Goal: Task Accomplishment & Management: Complete application form

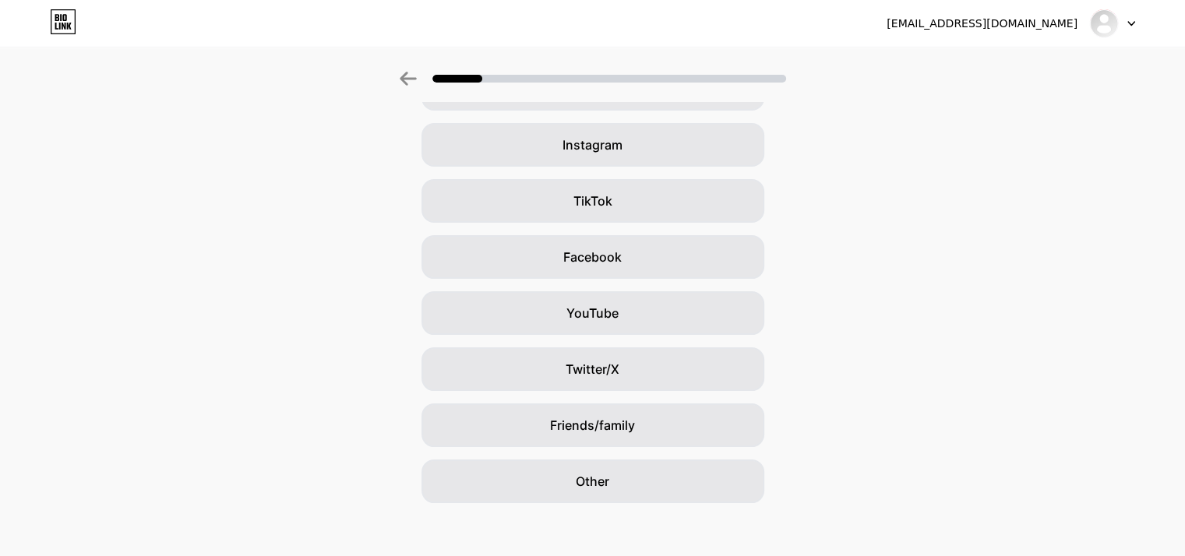
scroll to position [115, 0]
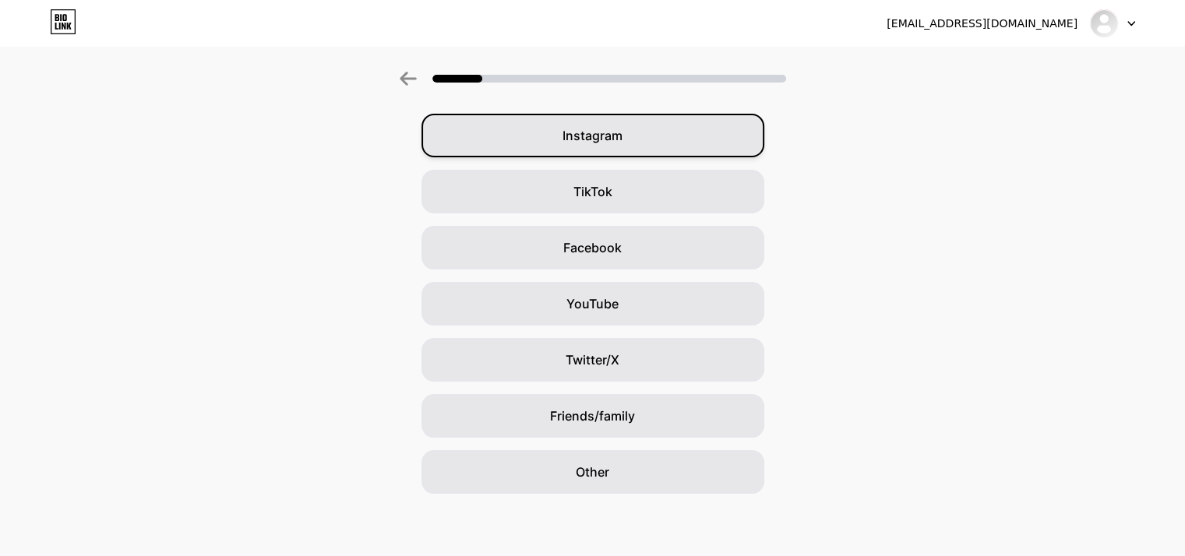
click at [633, 143] on div "Instagram" at bounding box center [593, 136] width 343 height 44
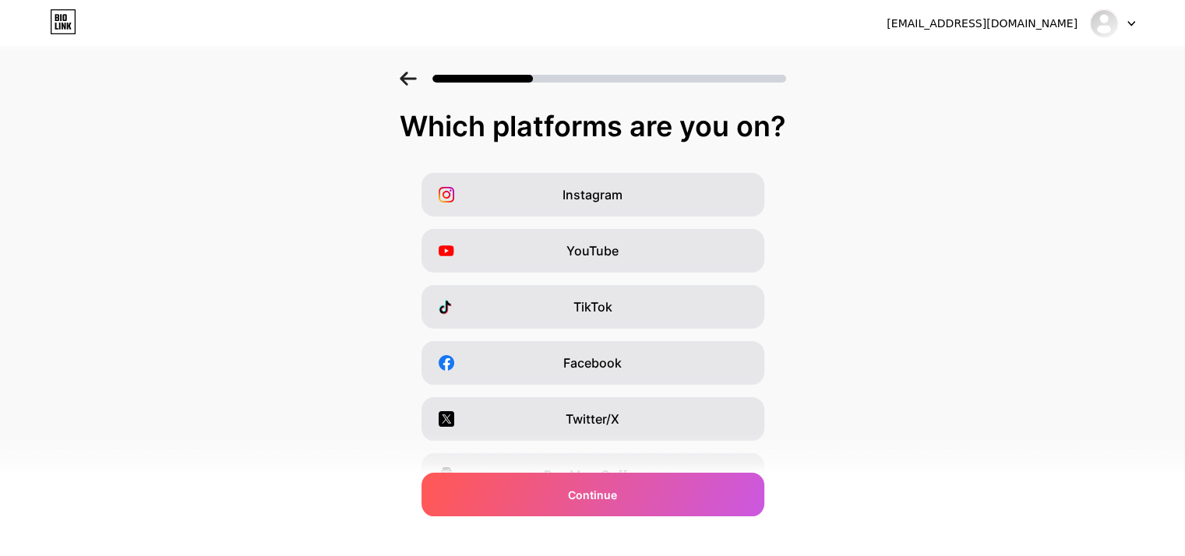
scroll to position [12, 0]
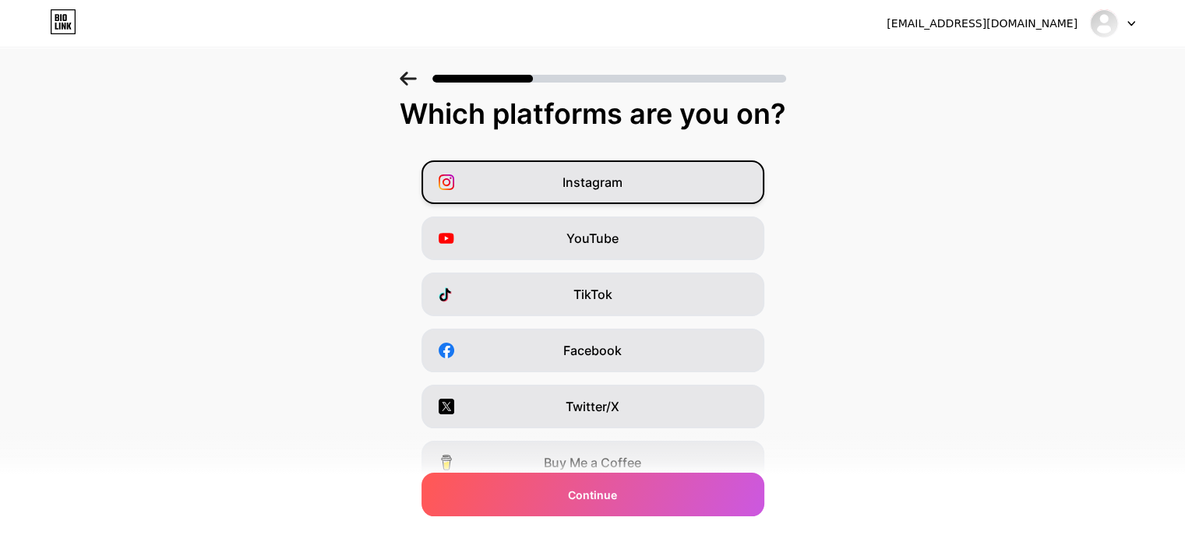
click at [630, 186] on div "Instagram" at bounding box center [593, 183] width 343 height 44
click at [405, 72] on icon at bounding box center [408, 79] width 17 height 14
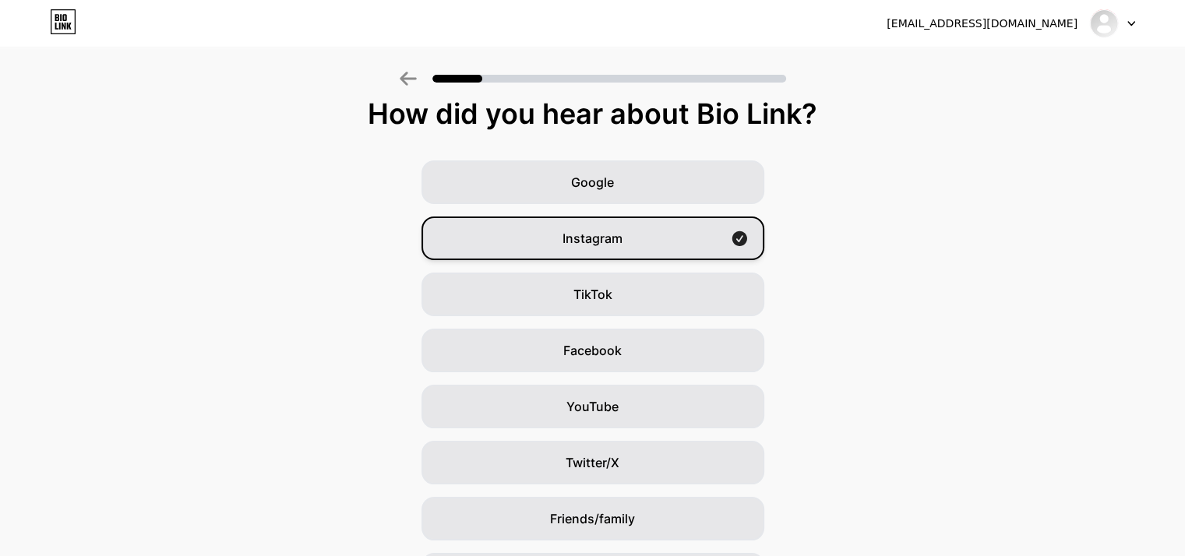
scroll to position [115, 0]
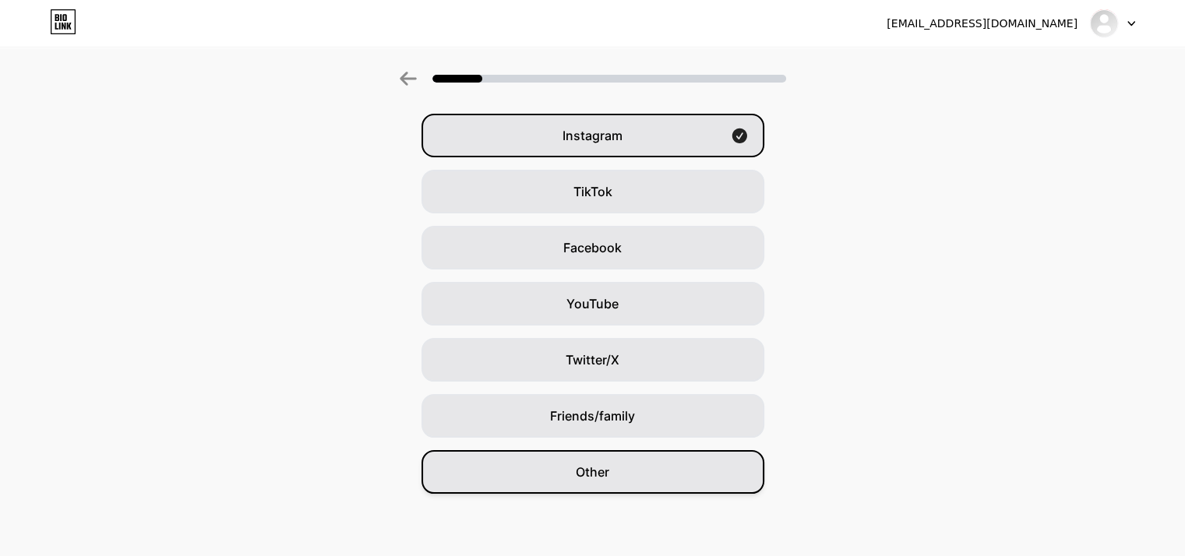
click at [634, 467] on div "Other" at bounding box center [593, 472] width 343 height 44
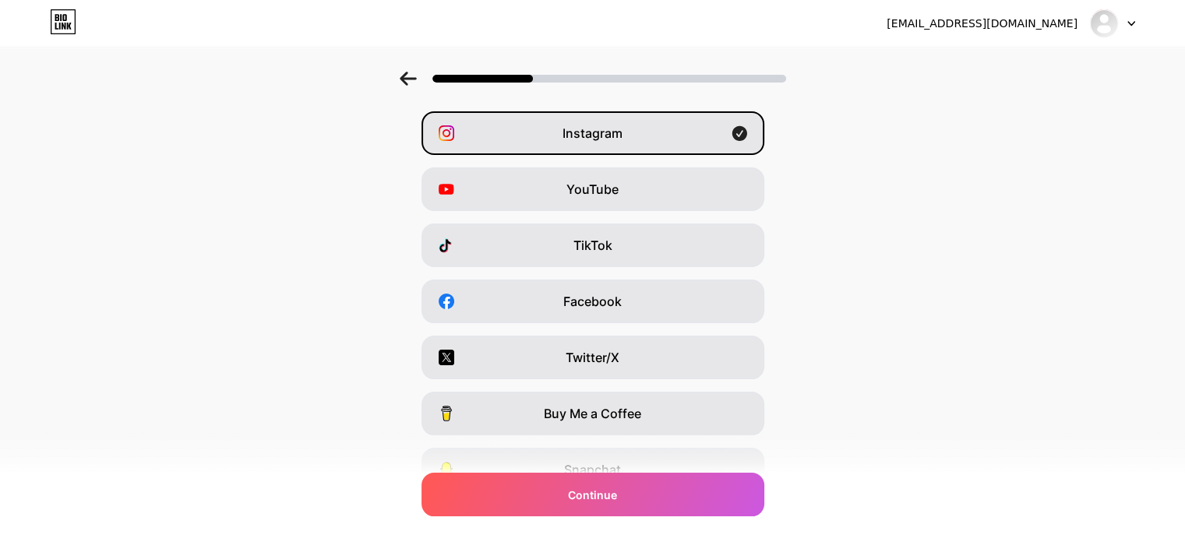
scroll to position [62, 0]
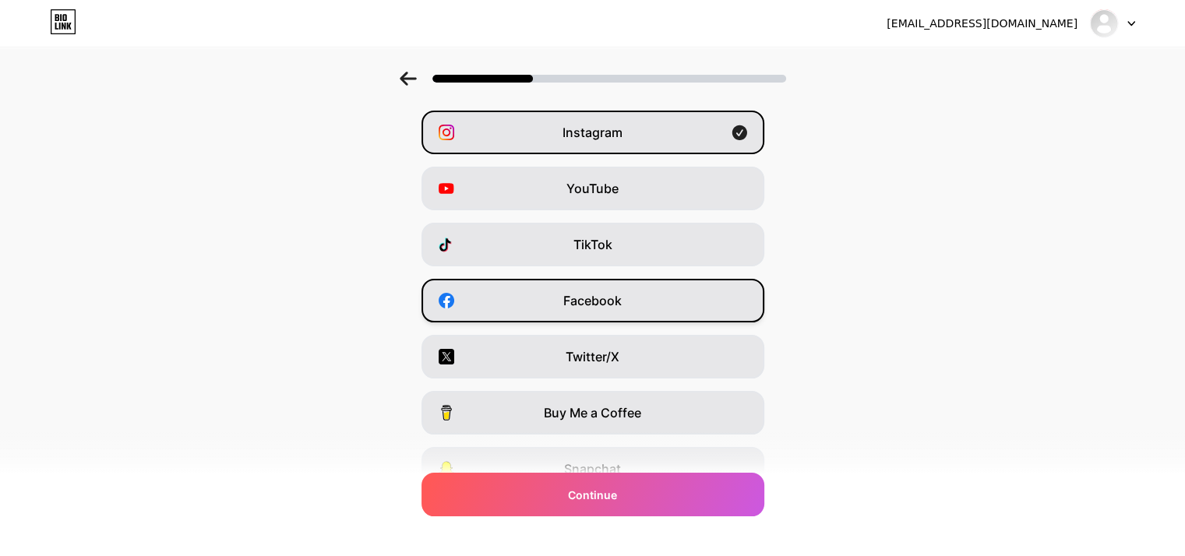
click at [614, 294] on span "Facebook" at bounding box center [592, 300] width 58 height 19
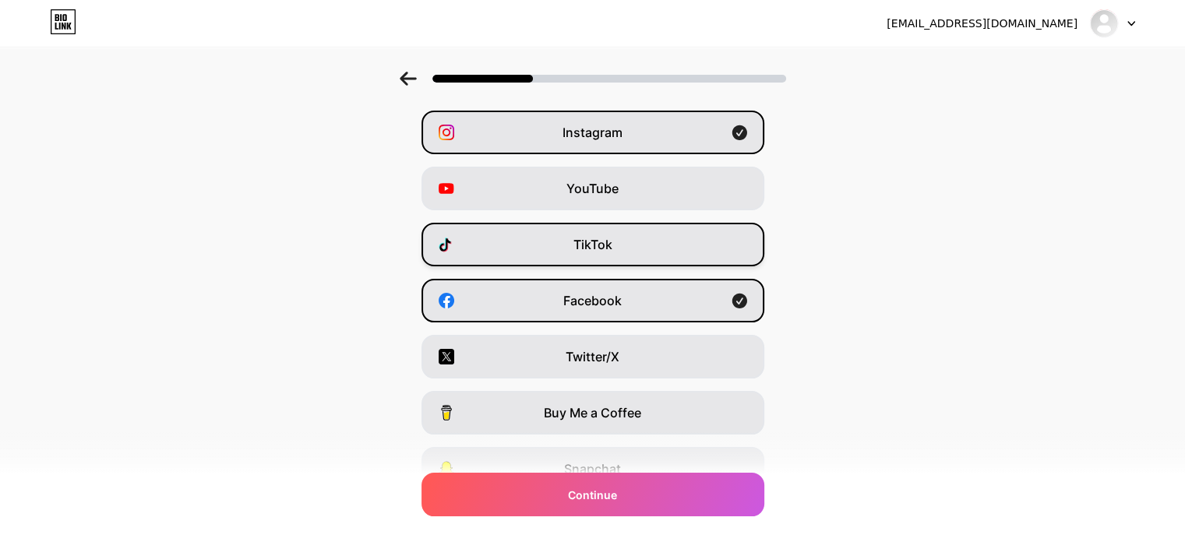
click at [639, 235] on div "TikTok" at bounding box center [593, 245] width 343 height 44
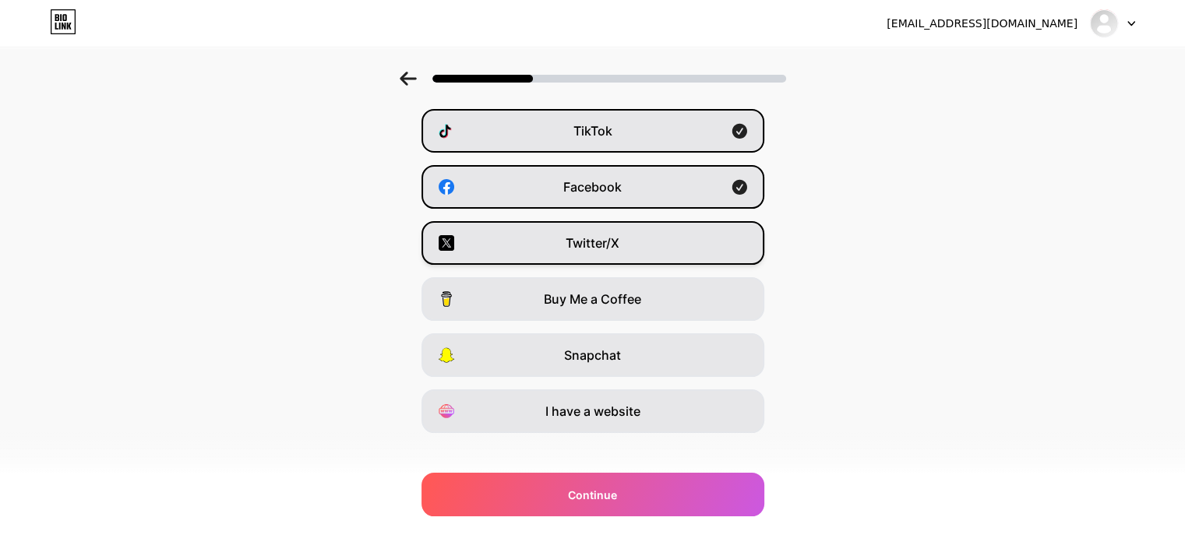
scroll to position [193, 0]
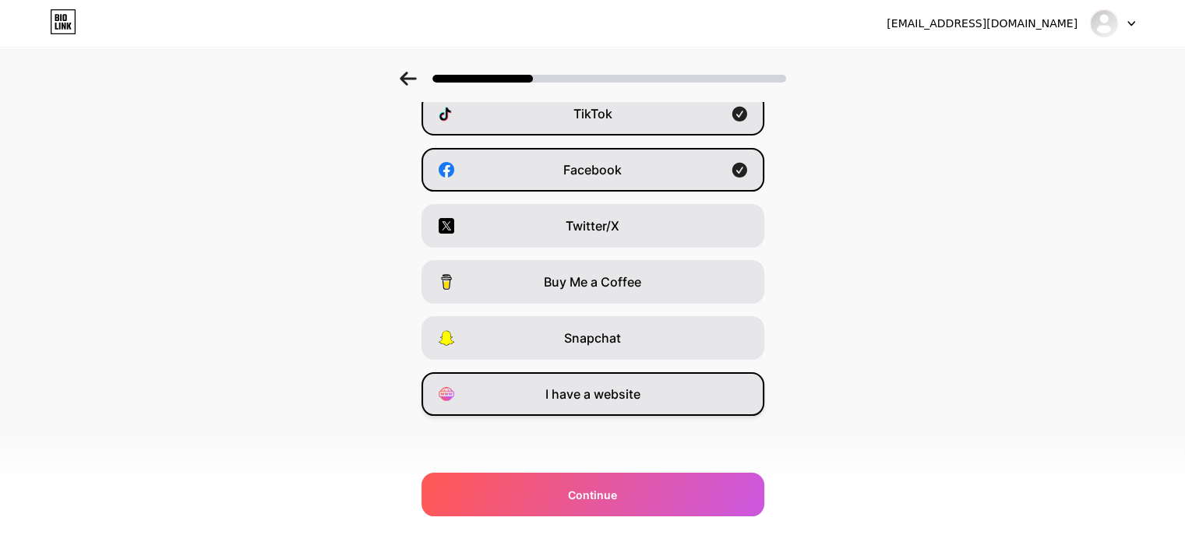
click at [626, 403] on span "I have a website" at bounding box center [592, 394] width 95 height 19
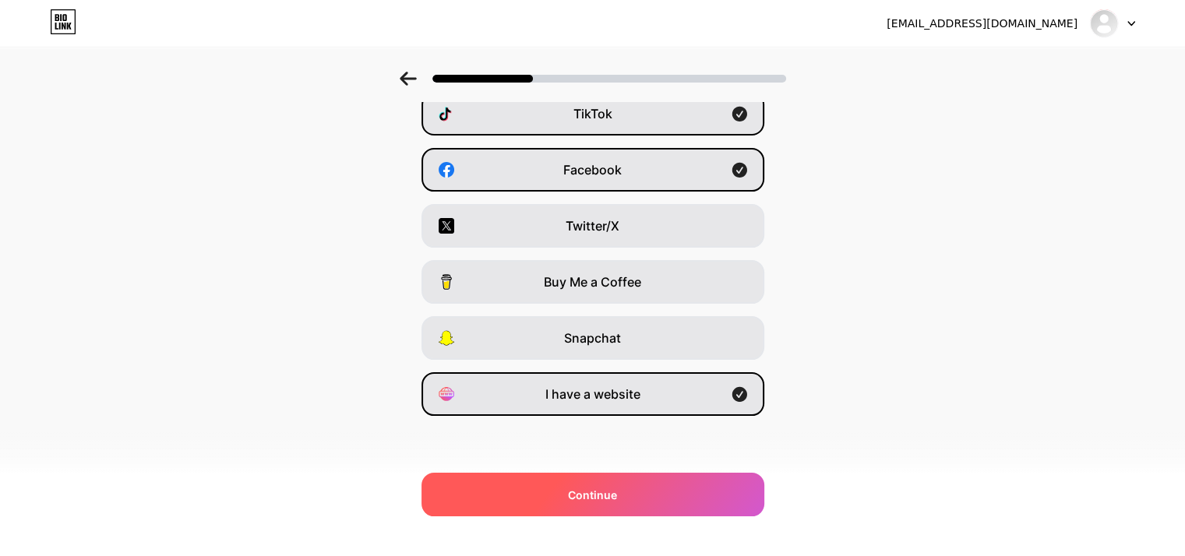
click at [612, 487] on span "Continue" at bounding box center [592, 495] width 49 height 16
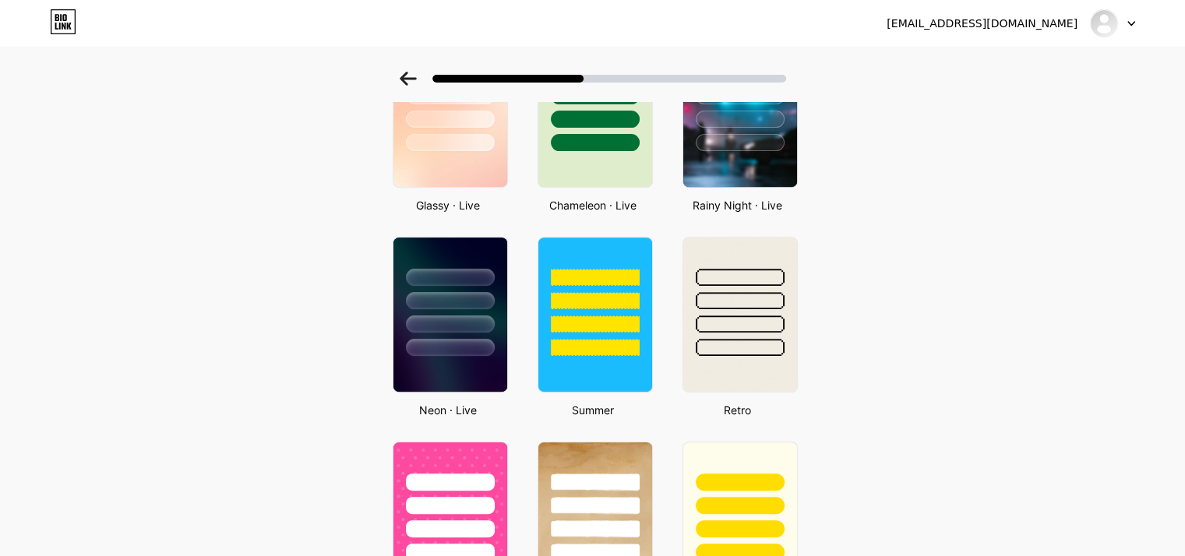
scroll to position [337, 0]
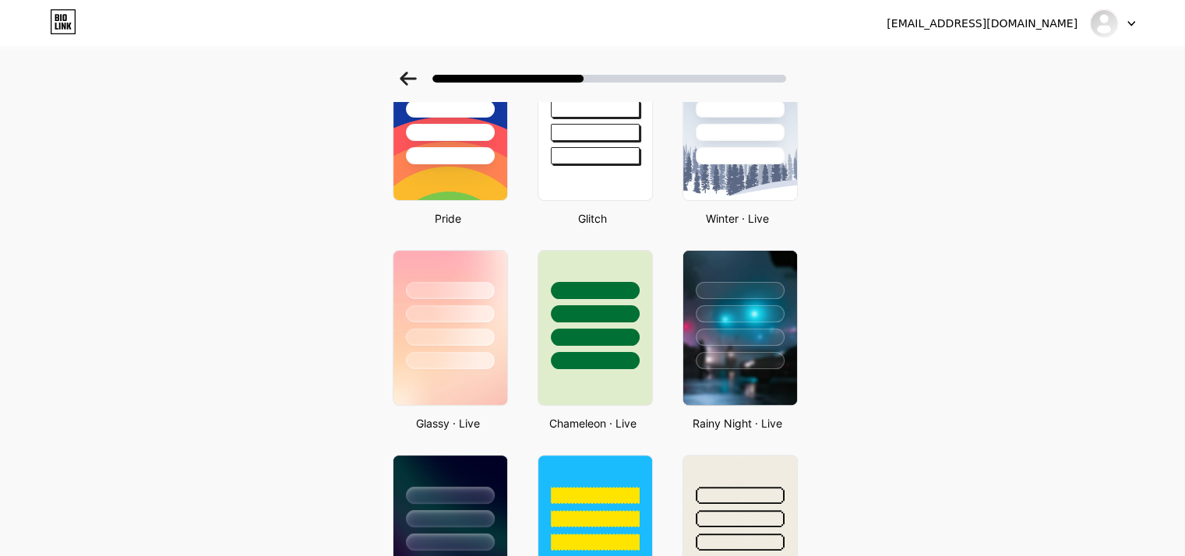
click at [467, 309] on div at bounding box center [450, 313] width 89 height 17
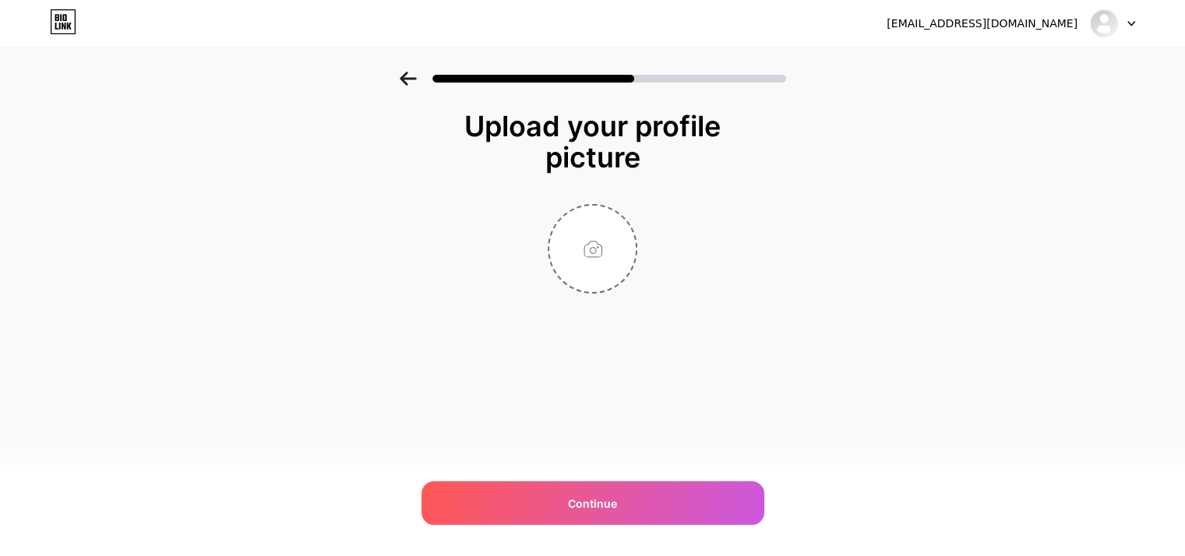
scroll to position [0, 0]
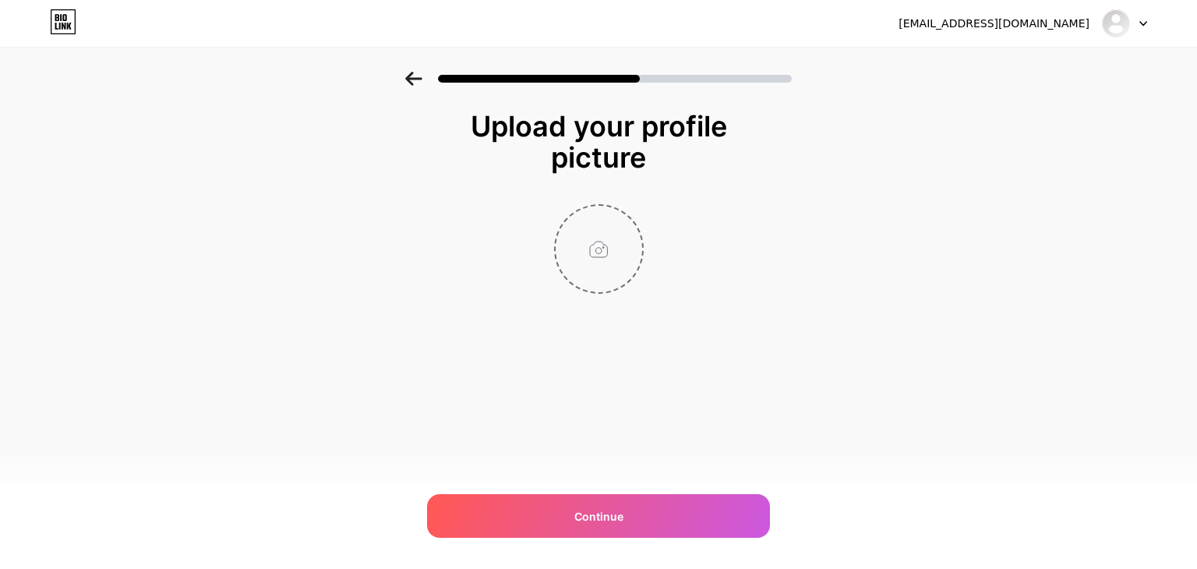
click at [602, 272] on input "file" at bounding box center [599, 249] width 86 height 86
type input "C:\fakepath\Untitled design (5)-Photoroom.png"
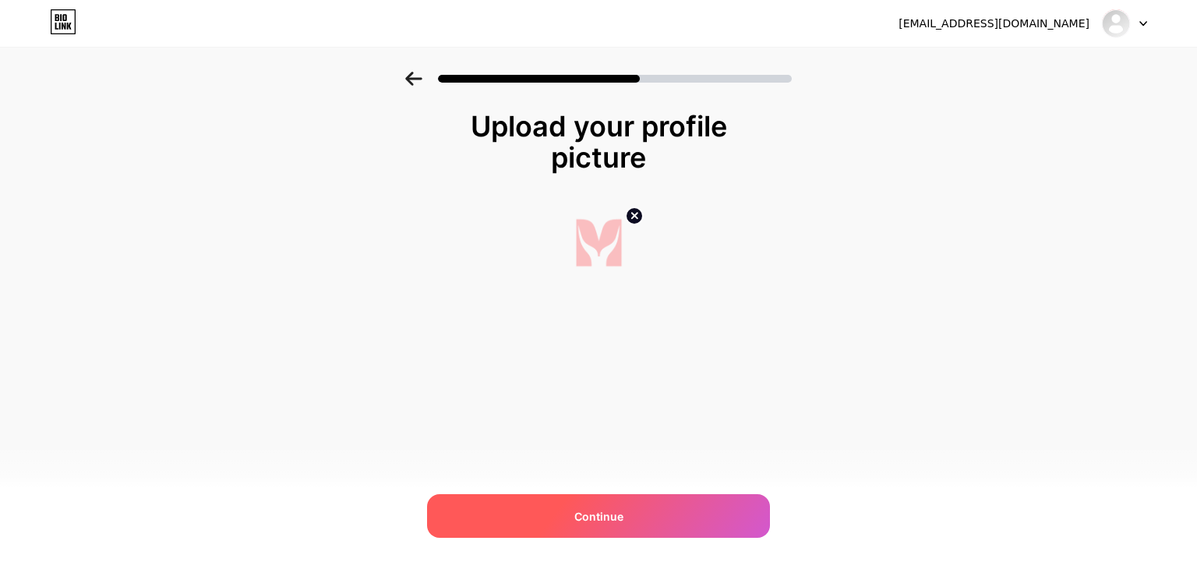
click at [585, 510] on span "Continue" at bounding box center [598, 516] width 49 height 16
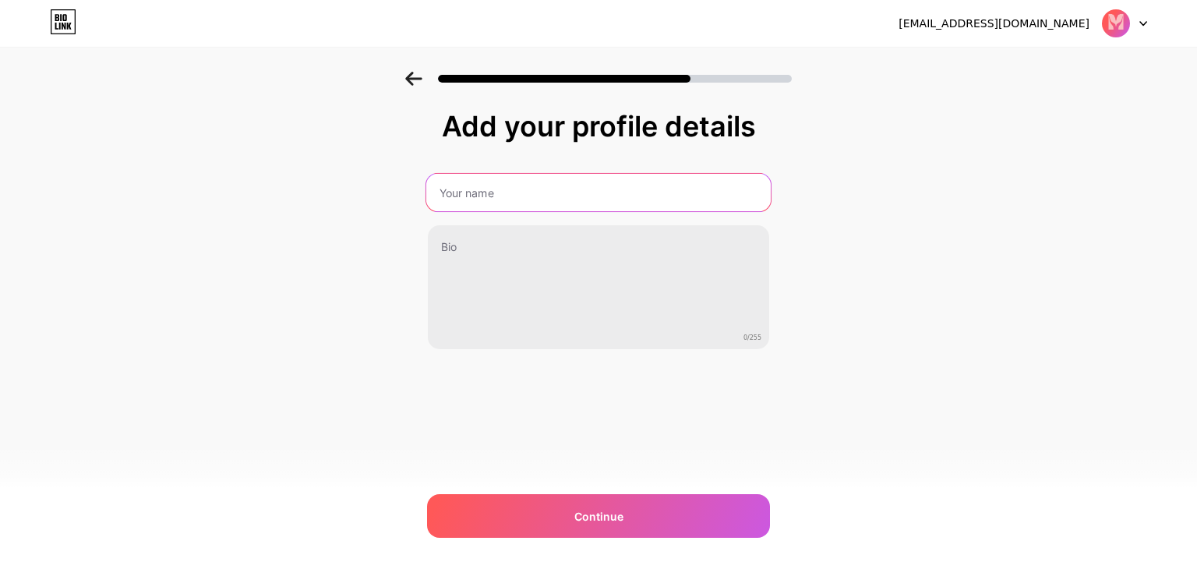
click at [470, 186] on input "text" at bounding box center [598, 192] width 344 height 37
type input "m"
type input "Moree Designs"
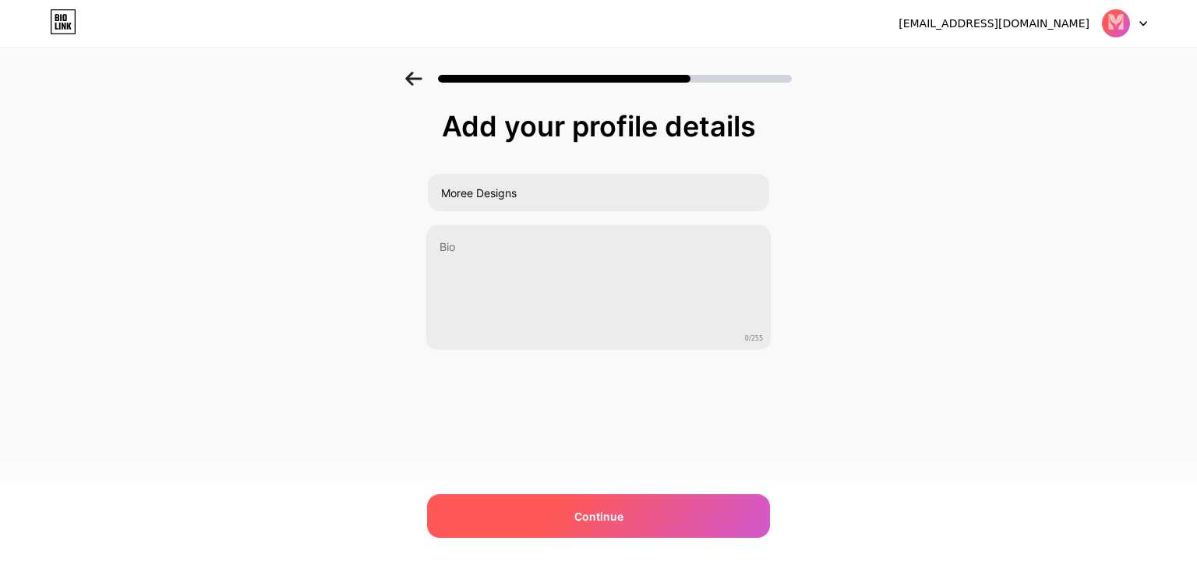
click at [565, 518] on div "Continue" at bounding box center [598, 516] width 343 height 44
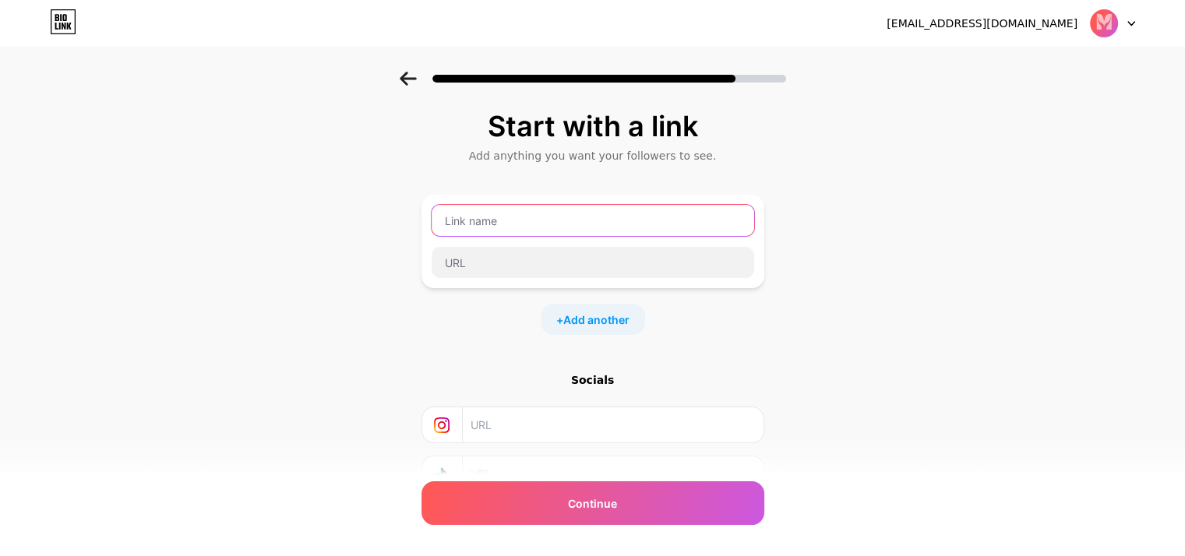
click at [593, 217] on input "text" at bounding box center [593, 220] width 323 height 31
type input "Website"
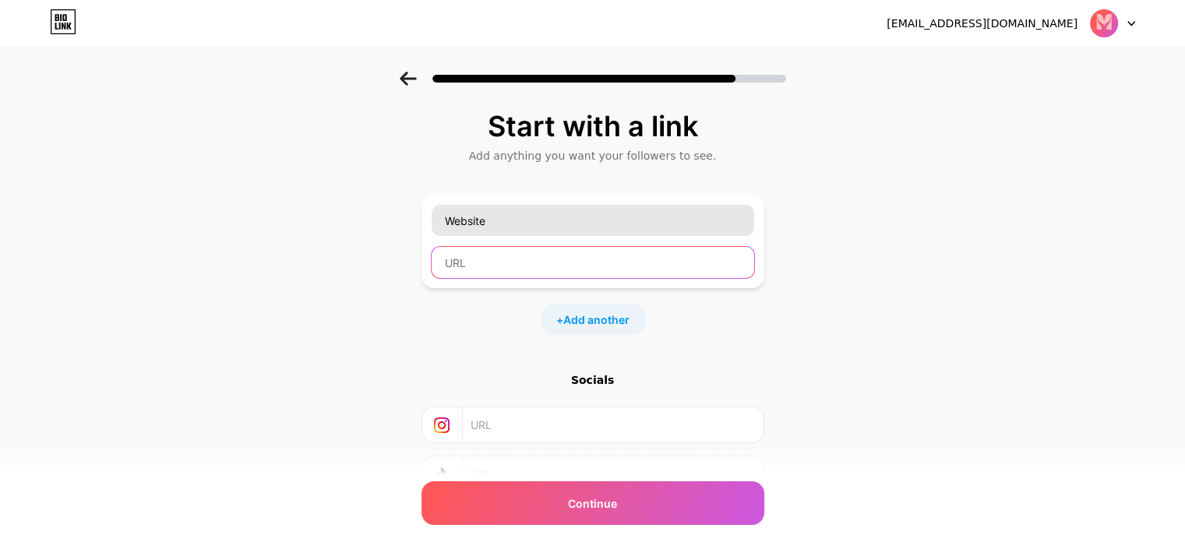
paste input "https://moreedesigns.wuiltstore.com/en"
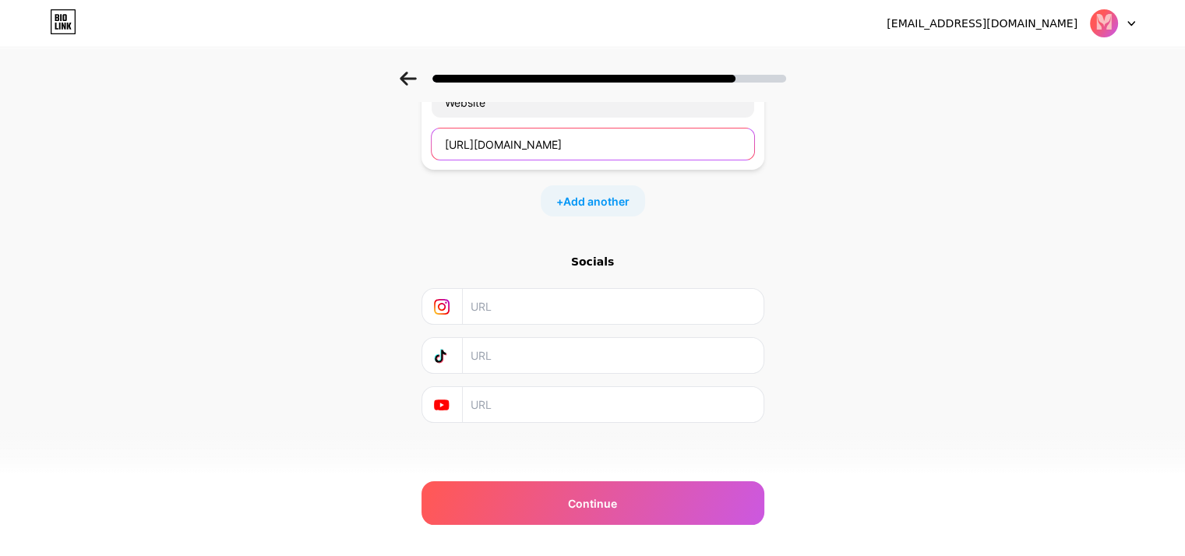
scroll to position [122, 0]
type input "https://moreedesigns.wuiltstore.com/en"
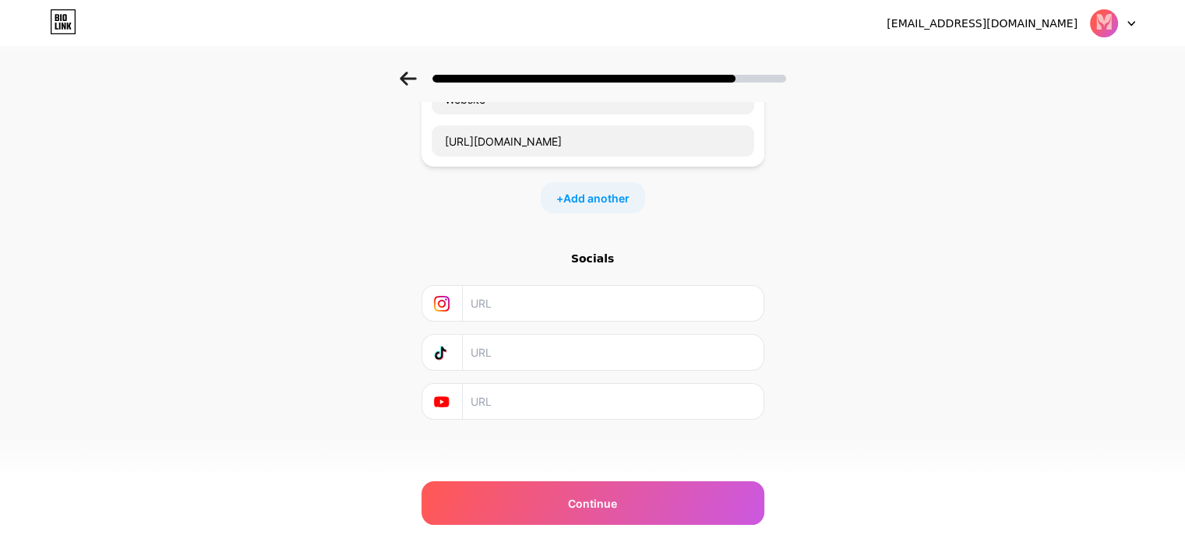
click at [517, 309] on input "text" at bounding box center [612, 303] width 283 height 35
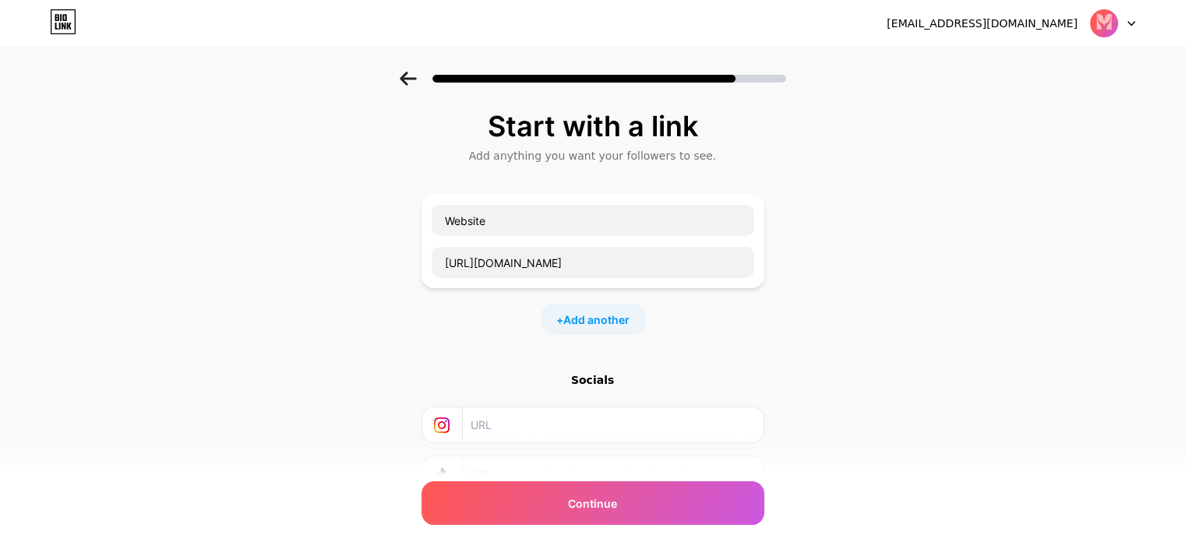
click at [412, 72] on icon at bounding box center [408, 79] width 16 height 14
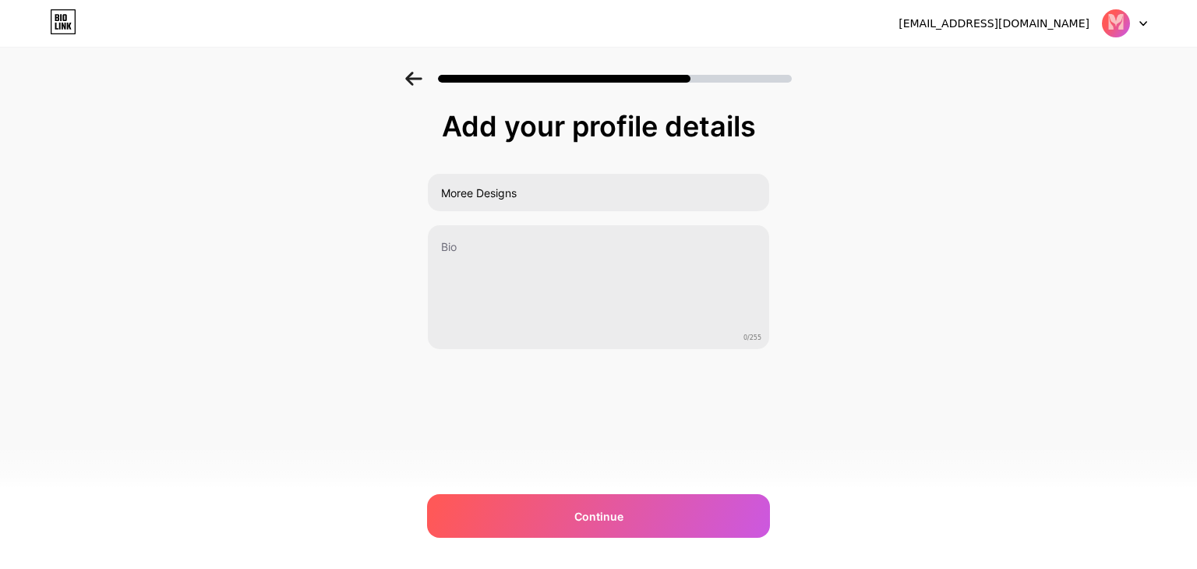
click at [412, 72] on icon at bounding box center [413, 79] width 16 height 14
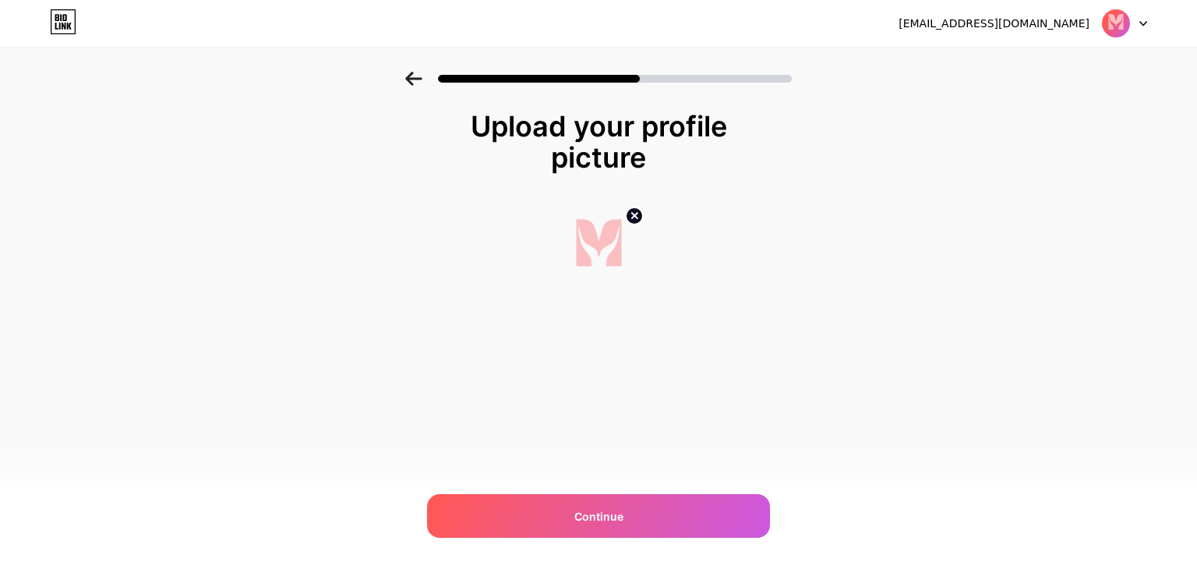
click at [412, 72] on icon at bounding box center [413, 79] width 16 height 14
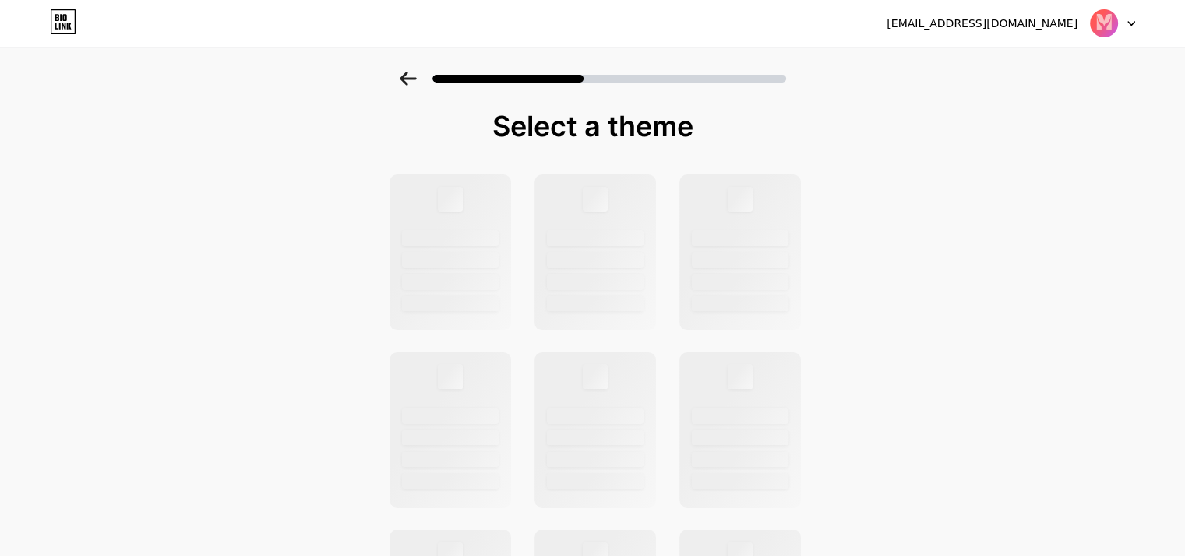
click at [412, 72] on icon at bounding box center [408, 79] width 16 height 14
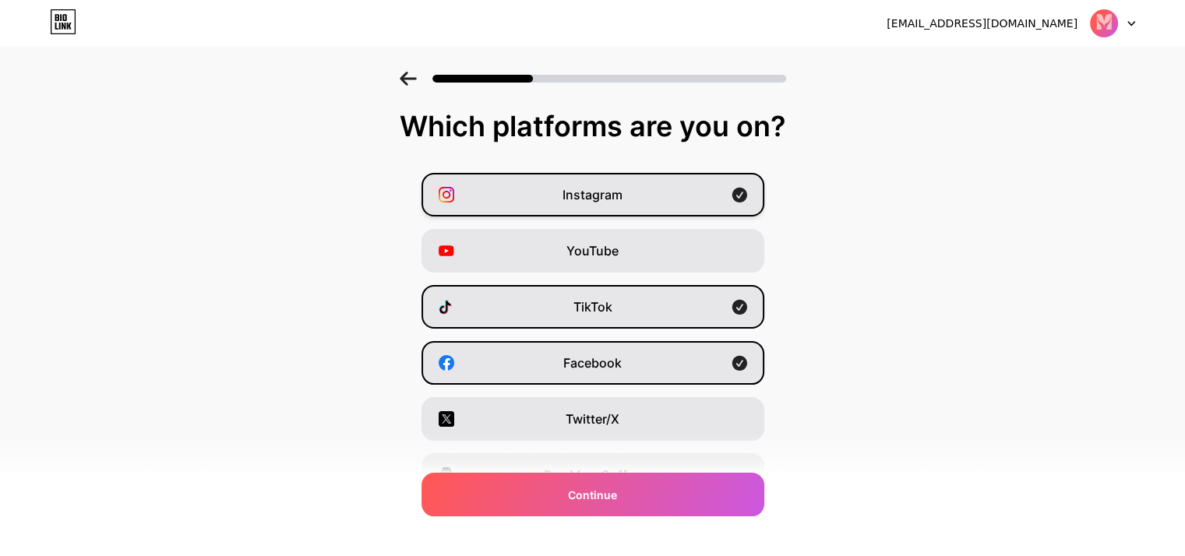
click at [655, 203] on div "Instagram" at bounding box center [593, 195] width 343 height 44
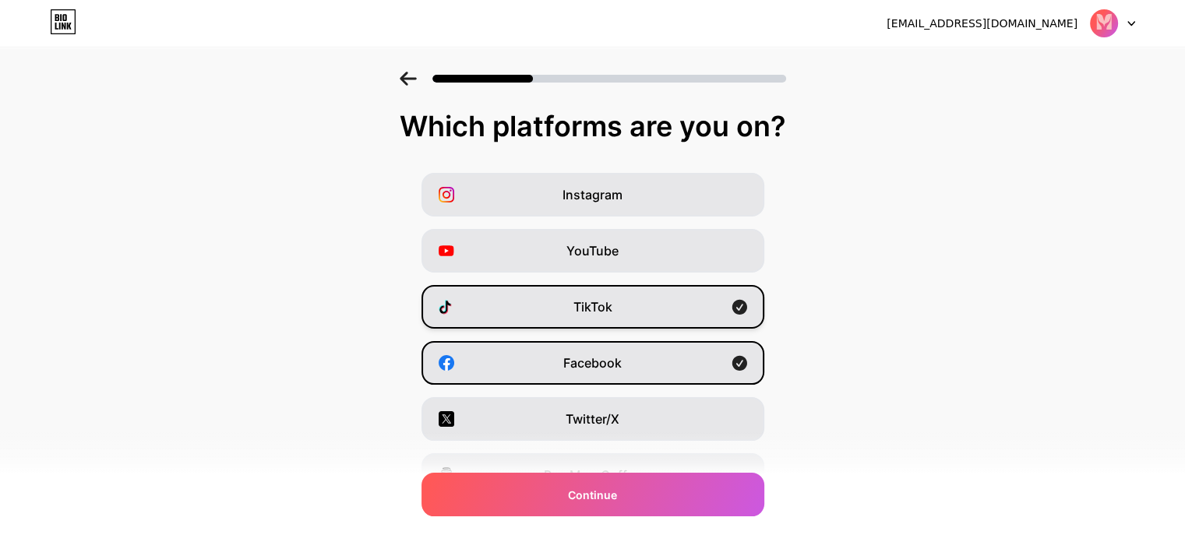
click at [677, 325] on div "TikTok" at bounding box center [593, 307] width 343 height 44
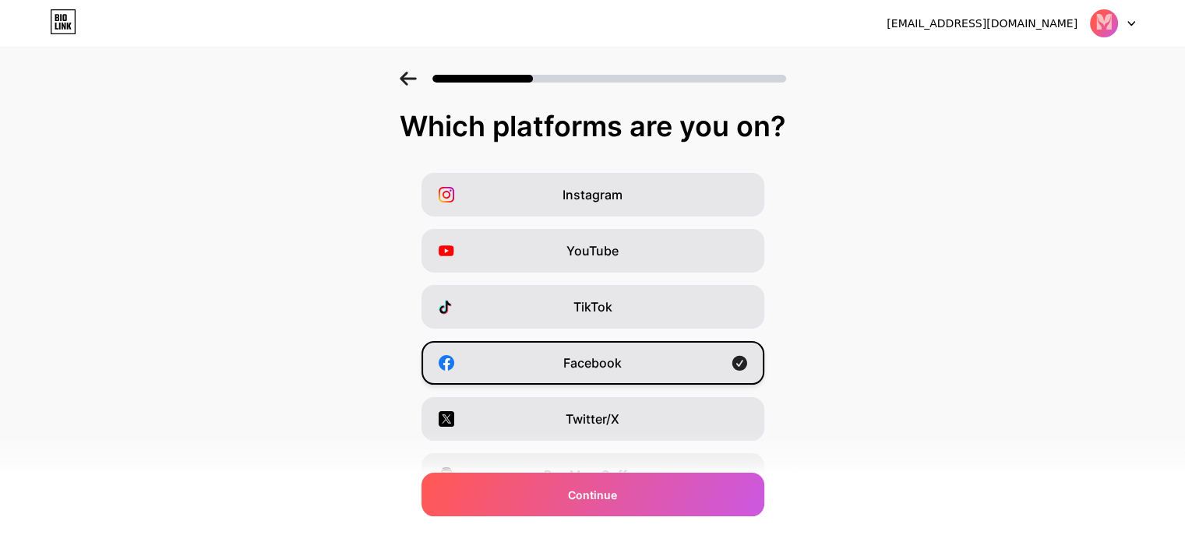
click at [679, 376] on div "Facebook" at bounding box center [593, 363] width 343 height 44
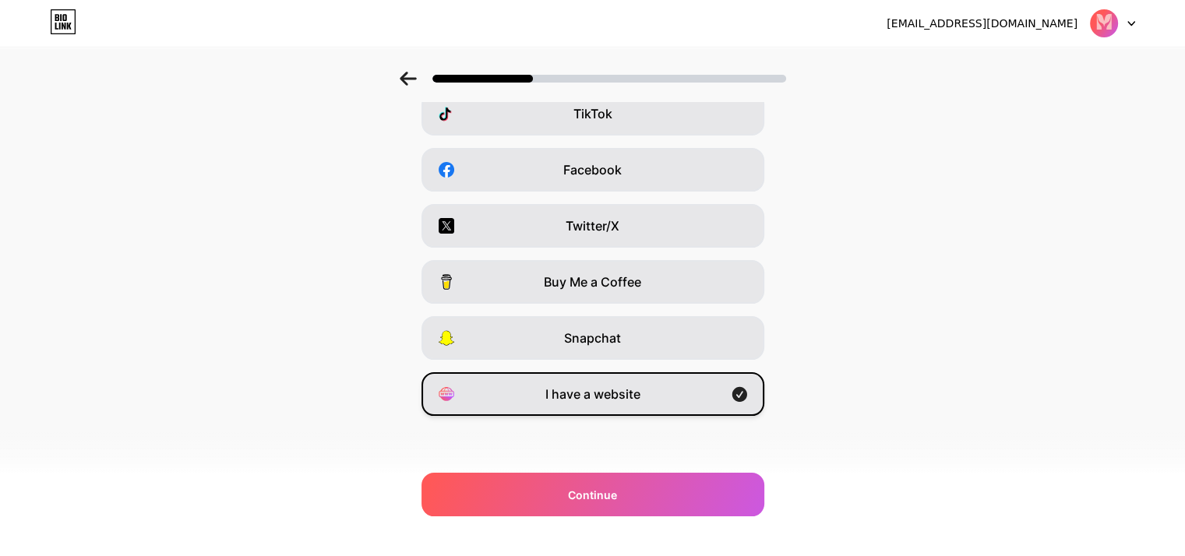
click at [634, 405] on div "I have a website" at bounding box center [593, 394] width 343 height 44
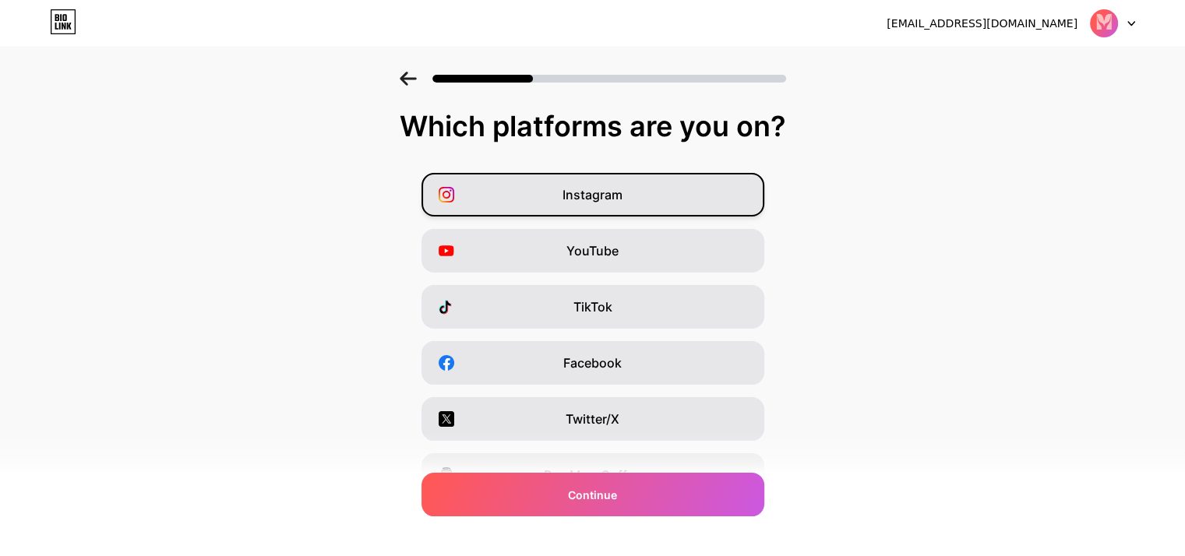
click at [614, 200] on span "Instagram" at bounding box center [593, 194] width 60 height 19
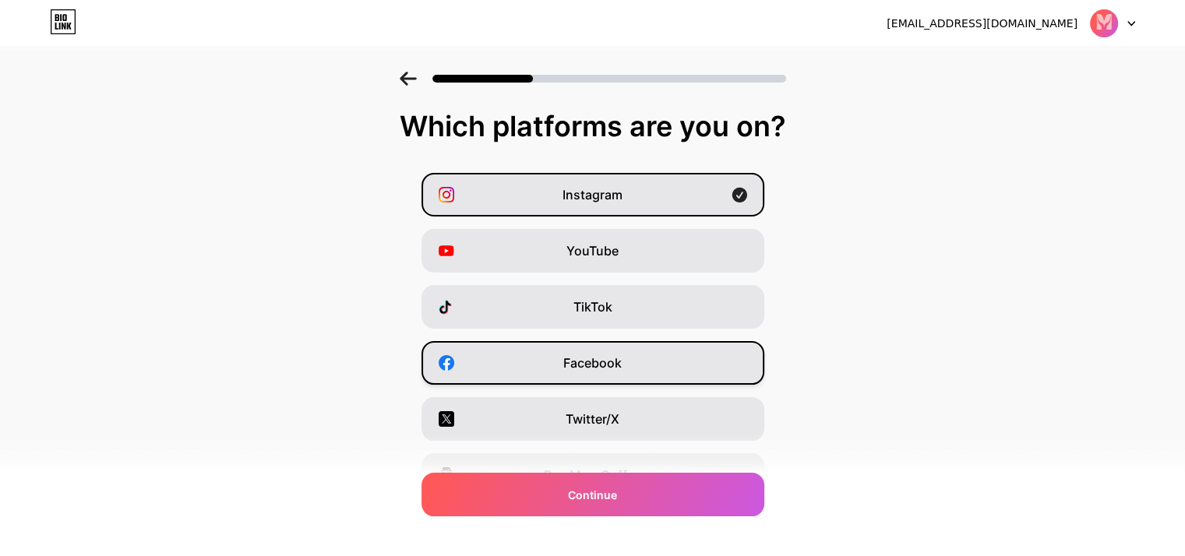
click at [587, 366] on span "Facebook" at bounding box center [592, 363] width 58 height 19
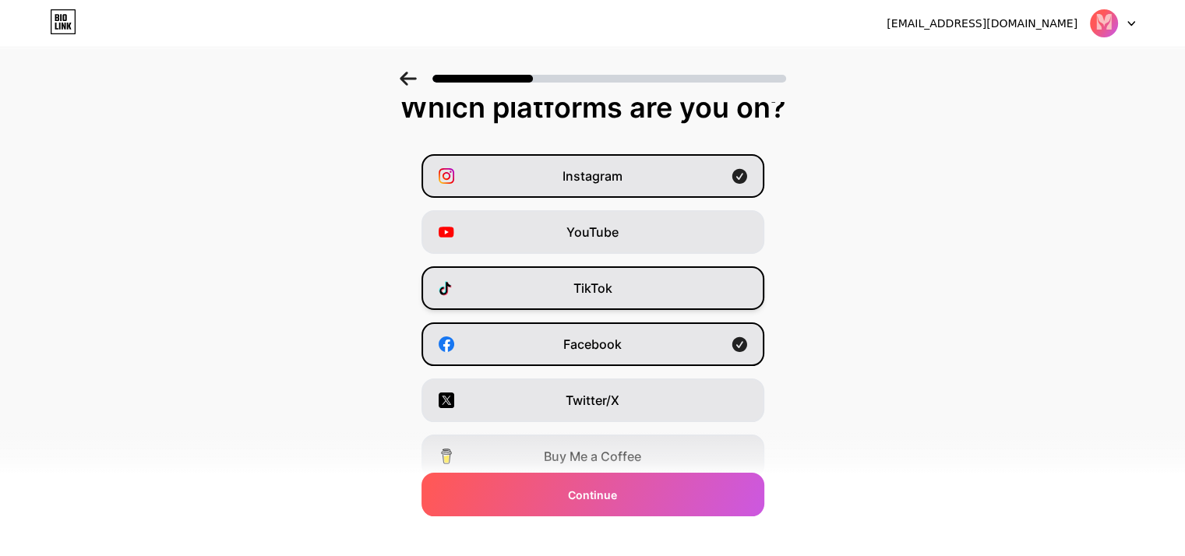
click at [598, 298] on div "TikTok" at bounding box center [593, 288] width 343 height 44
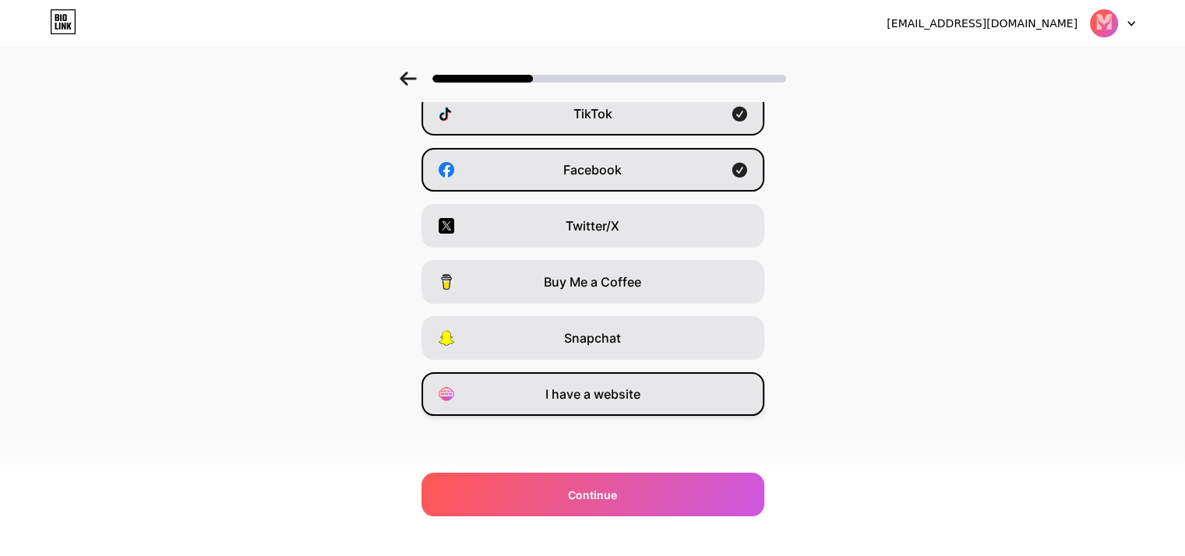
click at [598, 404] on div "I have a website" at bounding box center [593, 394] width 343 height 44
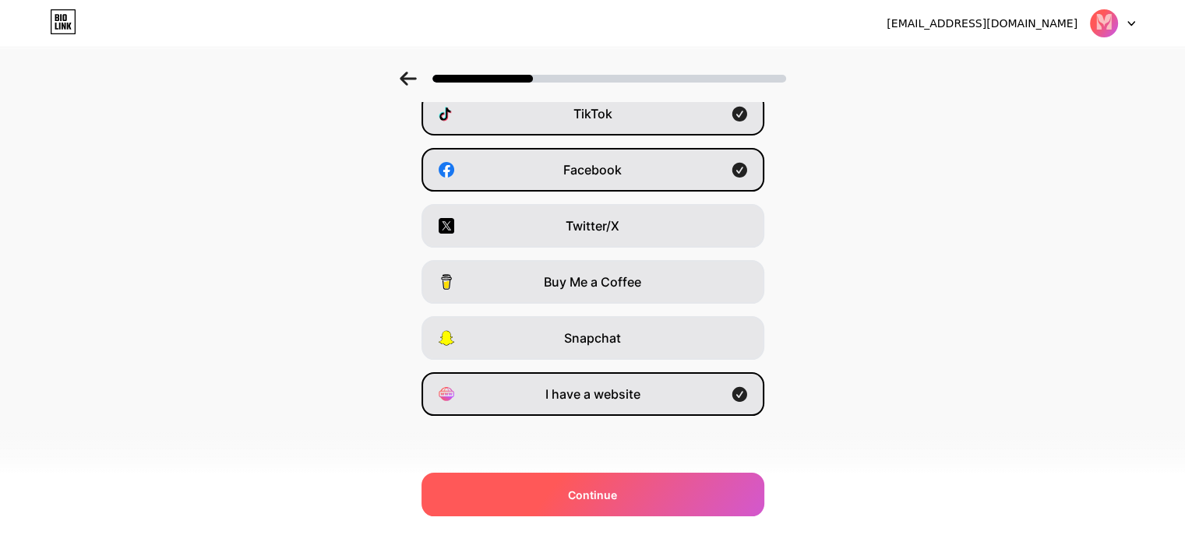
click at [612, 495] on span "Continue" at bounding box center [592, 495] width 49 height 16
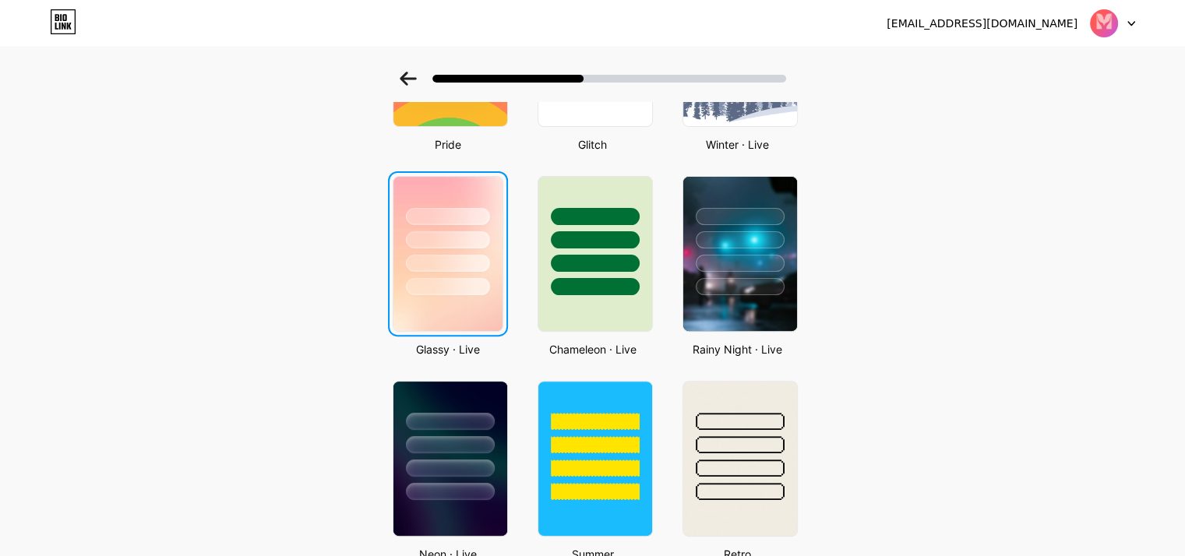
scroll to position [396, 0]
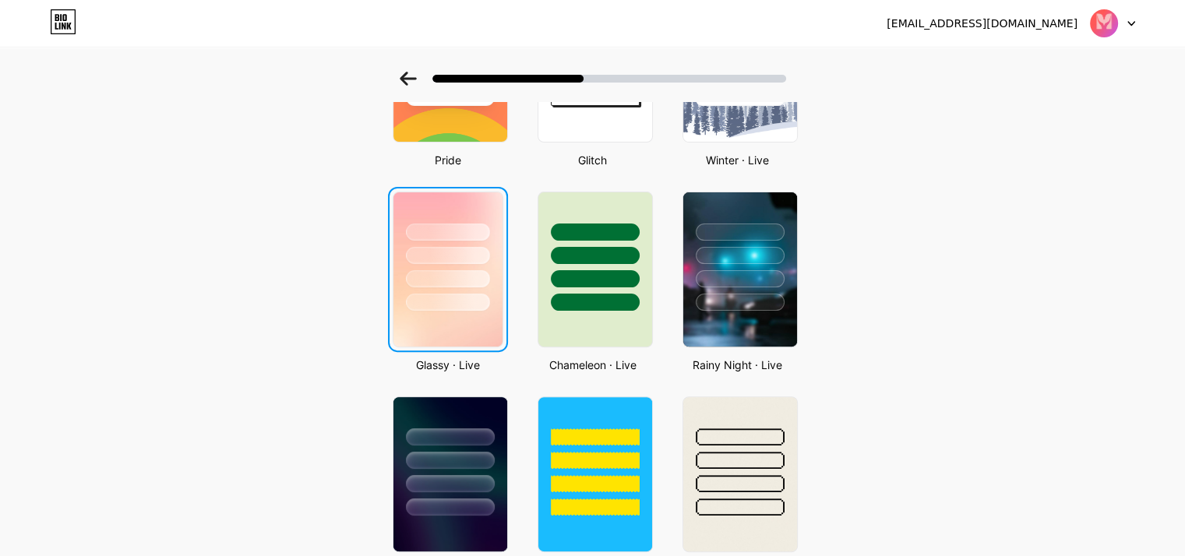
click at [460, 260] on div at bounding box center [448, 255] width 84 height 17
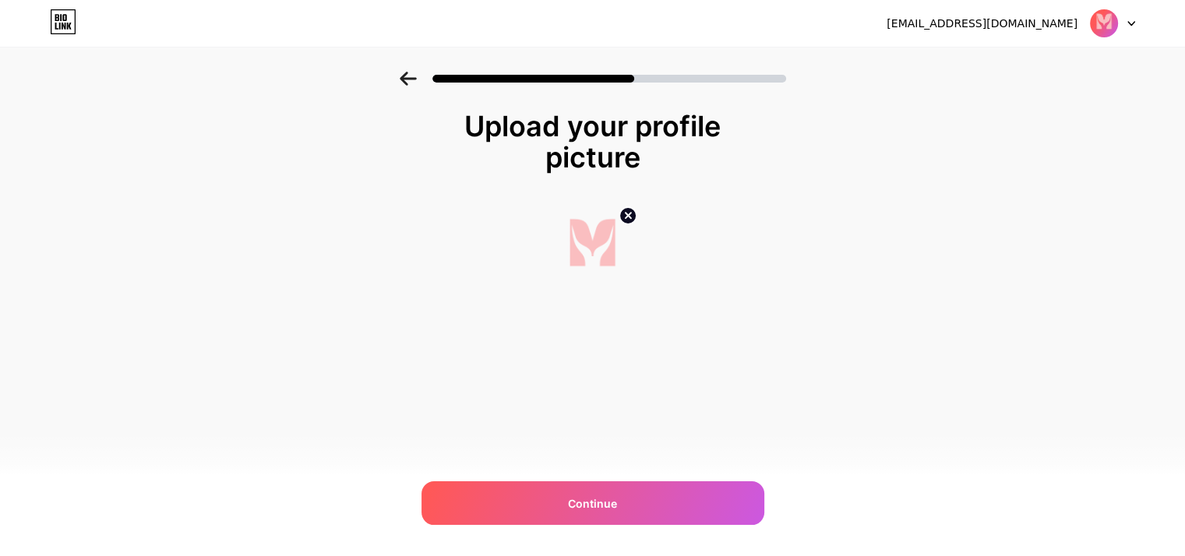
scroll to position [0, 0]
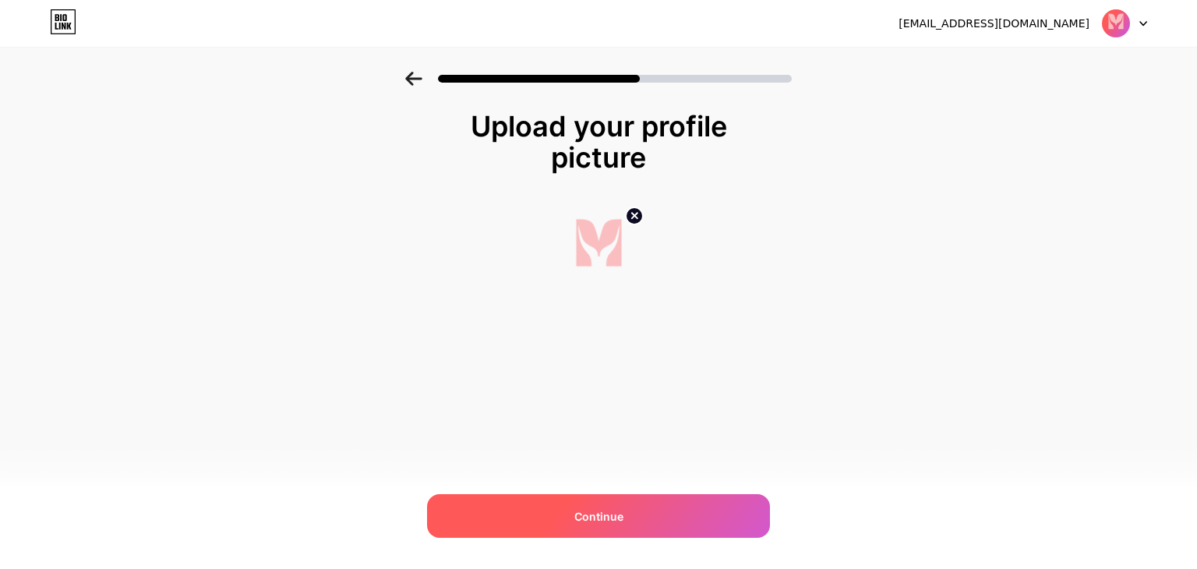
click at [591, 518] on span "Continue" at bounding box center [598, 516] width 49 height 16
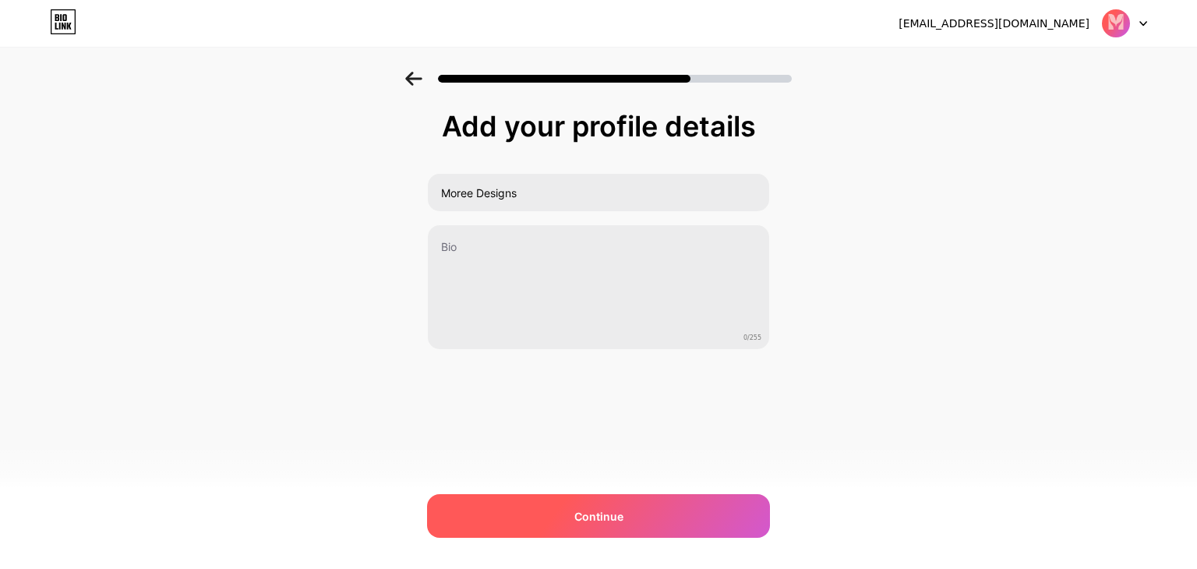
click at [605, 521] on span "Continue" at bounding box center [598, 516] width 49 height 16
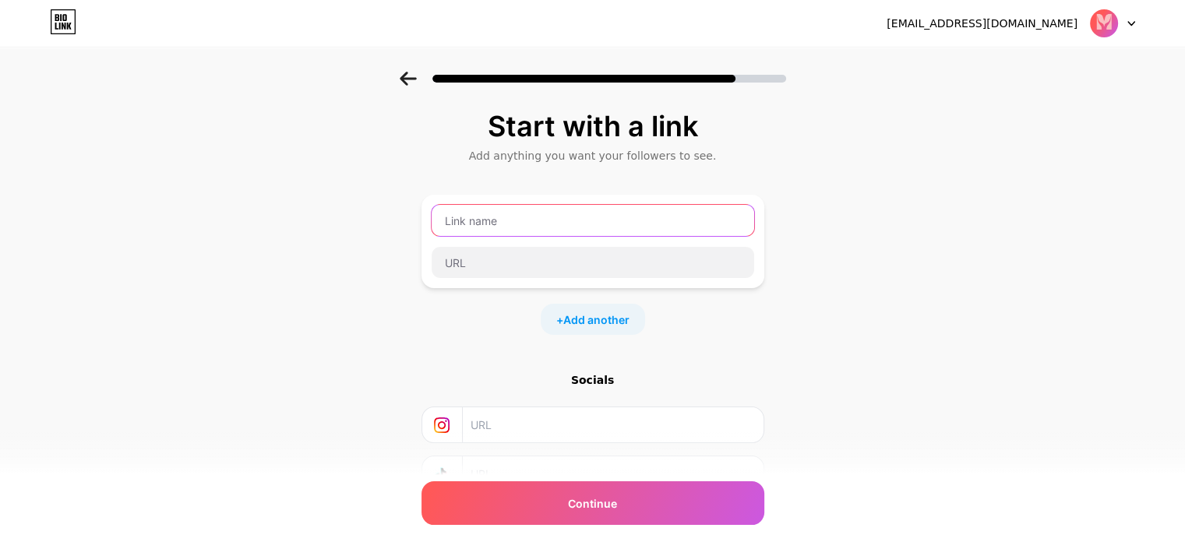
click at [580, 221] on input "text" at bounding box center [593, 220] width 323 height 31
type input "website"
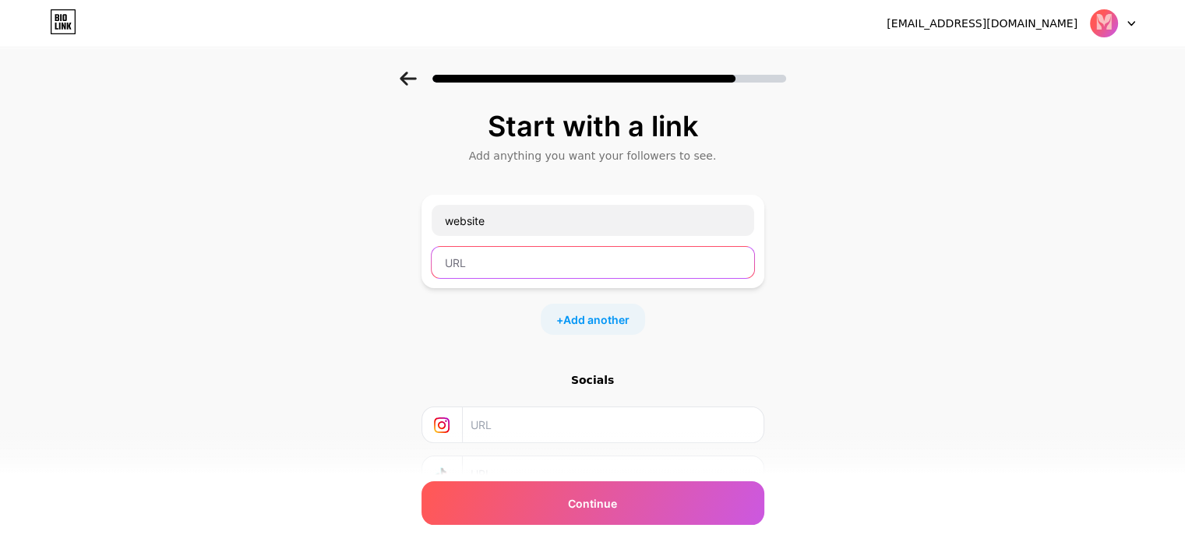
paste input "https://moreedesigns.wuiltstore.com/en"
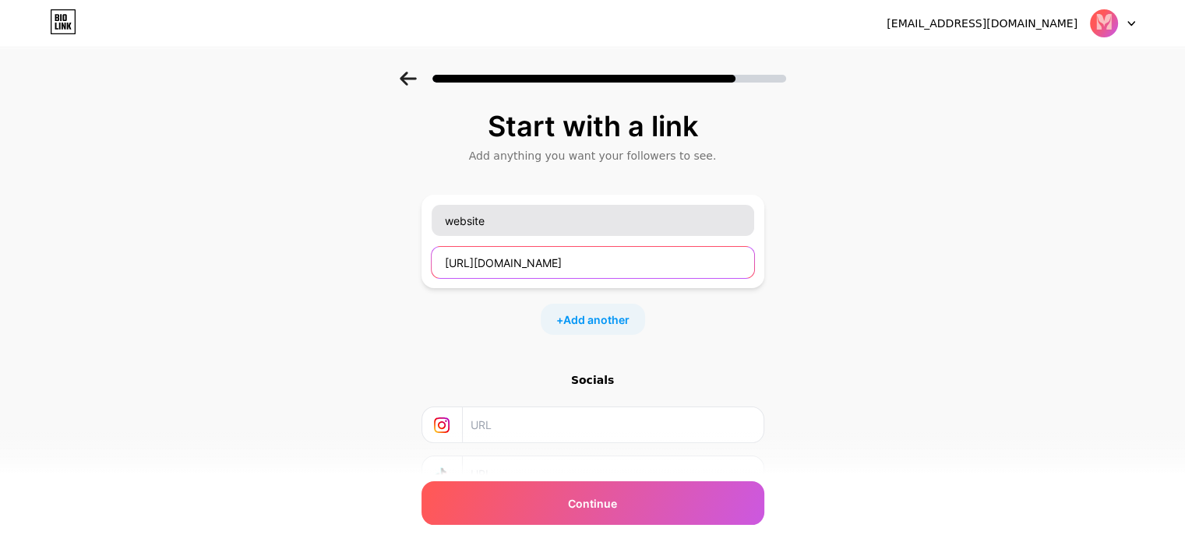
type input "https://moreedesigns.wuiltstore.com/en"
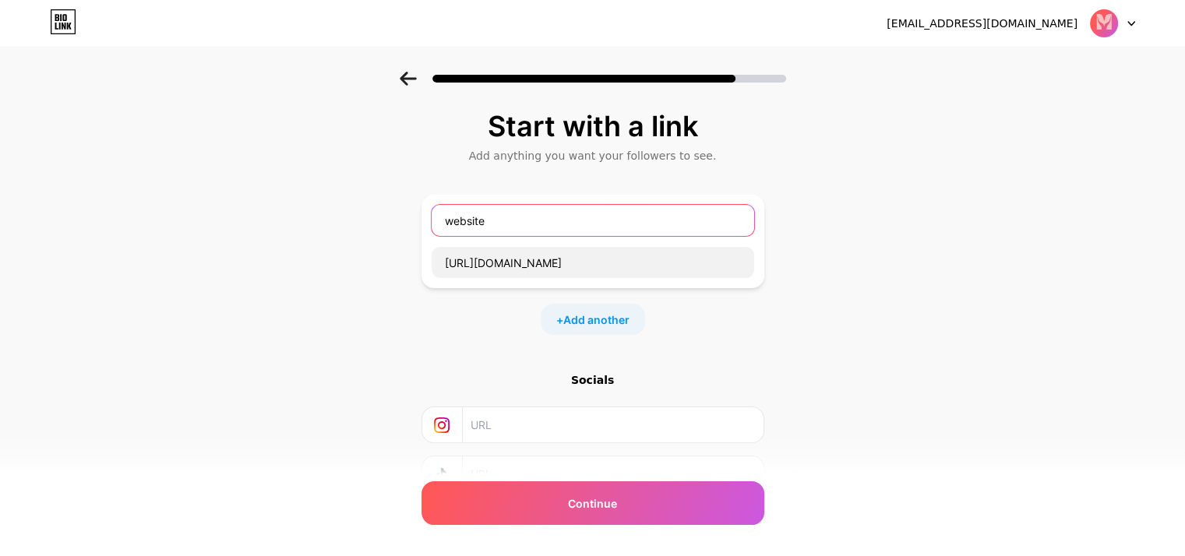
drag, startPoint x: 519, startPoint y: 215, endPoint x: 366, endPoint y: 210, distance: 152.8
click at [366, 210] on div "Start with a link Add anything you want your followers to see. website https://…" at bounding box center [592, 346] width 1185 height 548
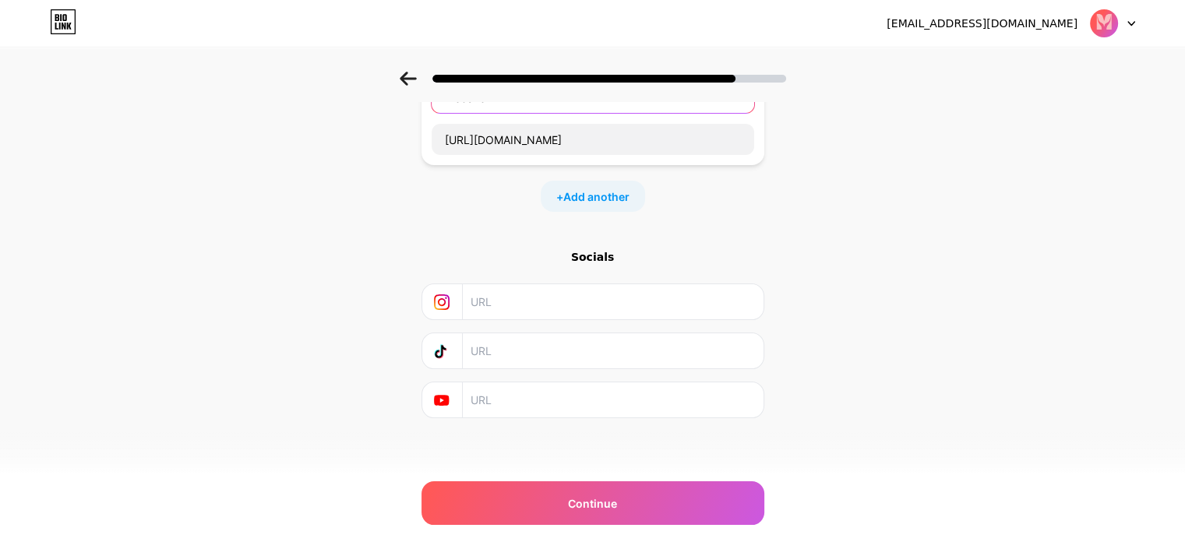
type input "Website"
click at [544, 310] on input "text" at bounding box center [612, 301] width 283 height 35
paste input "https://www.instagram.com/moreedesigns/"
type input "https://www.instagram.com/moreedesigns/"
click at [586, 390] on input "text" at bounding box center [612, 400] width 283 height 35
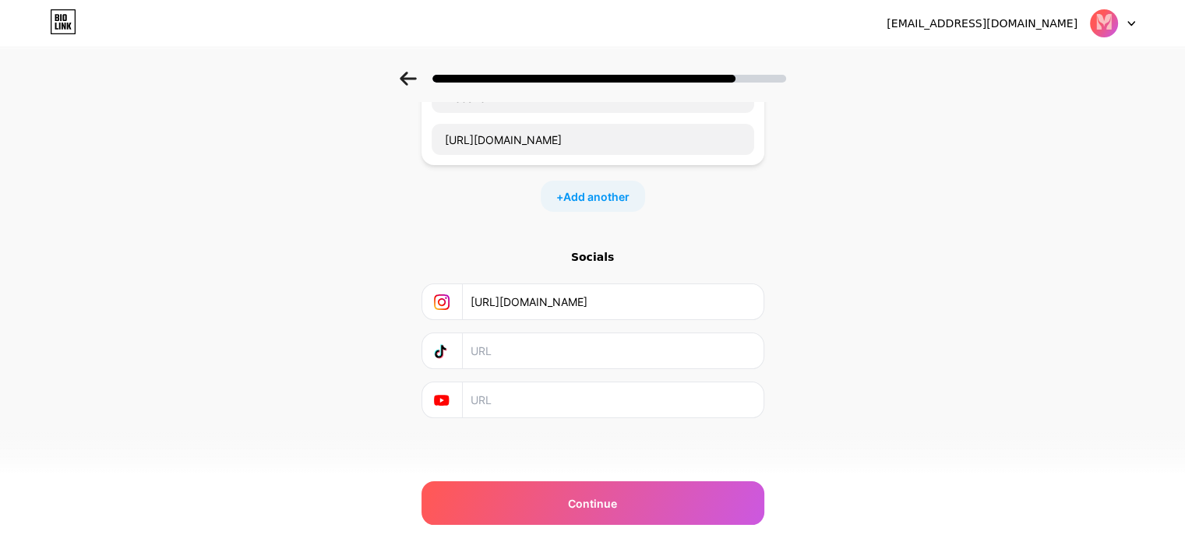
paste input "https://www.facebook.com/profile.php?id=61578944055648"
type input "https://www.facebook.com/profile.php?id=61578944055648"
click at [587, 359] on input "text" at bounding box center [612, 351] width 283 height 35
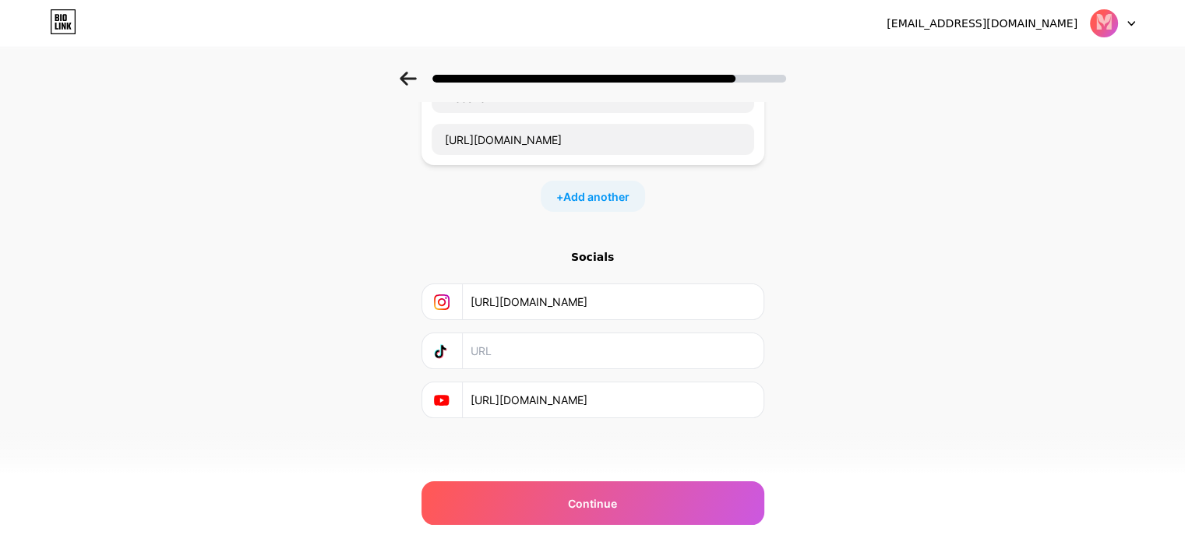
paste input "https://www.tiktok.com/@moreedesigns?_t=ZS-8zmWagFTSie&_r=1"
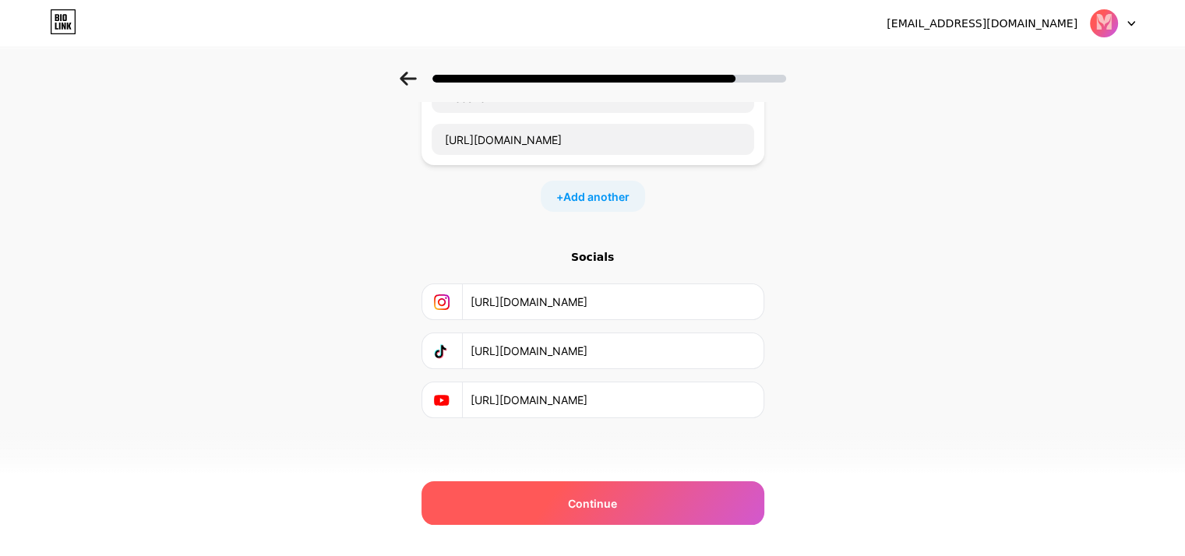
type input "https://www.tiktok.com/@moreedesigns?_t=ZS-8zmWagFTSie&_r=1"
click at [549, 504] on div "Continue" at bounding box center [593, 504] width 343 height 44
click at [617, 497] on span "Continue" at bounding box center [592, 504] width 49 height 16
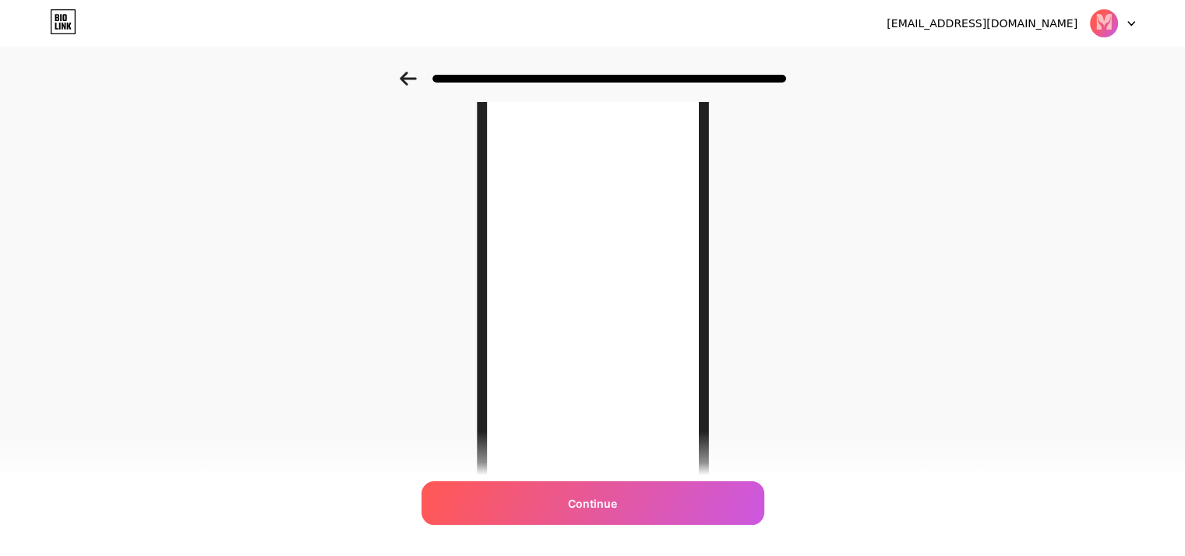
scroll to position [134, 0]
click at [417, 80] on icon at bounding box center [408, 79] width 17 height 14
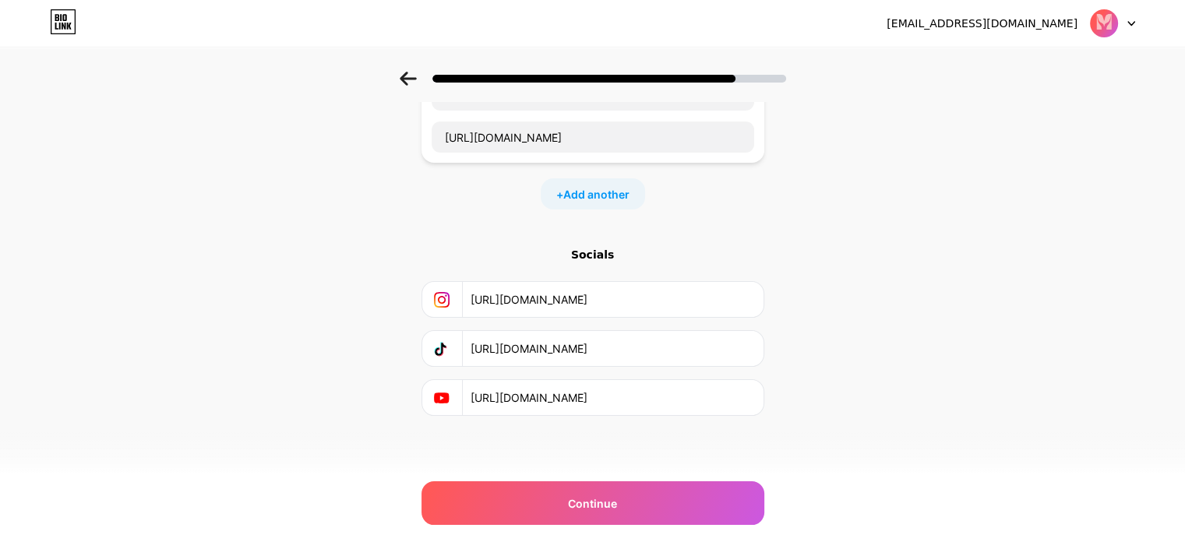
scroll to position [0, 0]
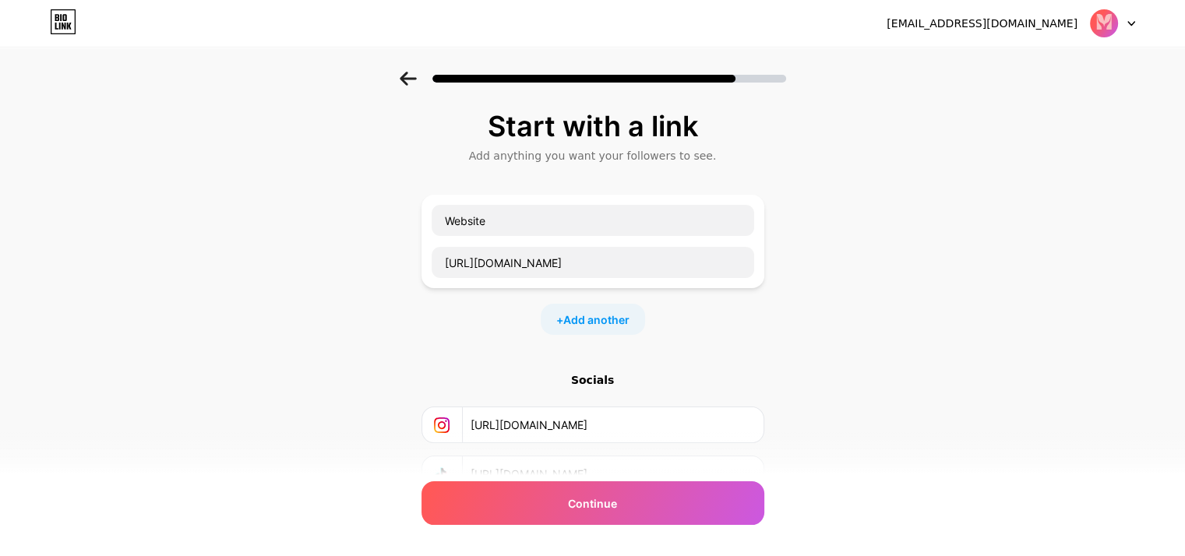
click at [417, 80] on icon at bounding box center [408, 79] width 17 height 14
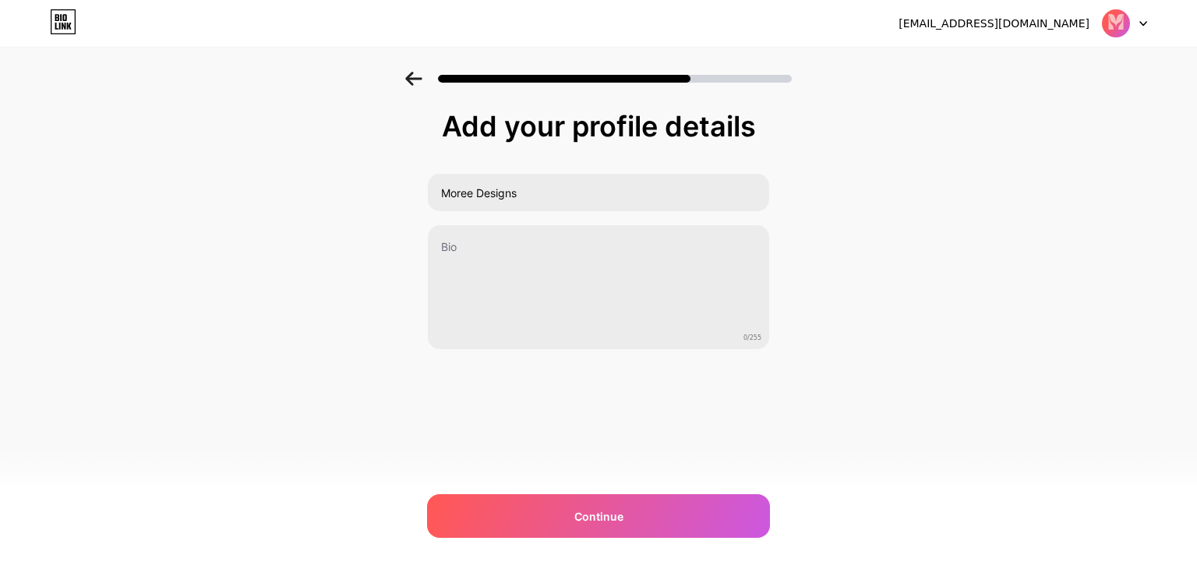
click at [419, 80] on icon at bounding box center [413, 79] width 17 height 14
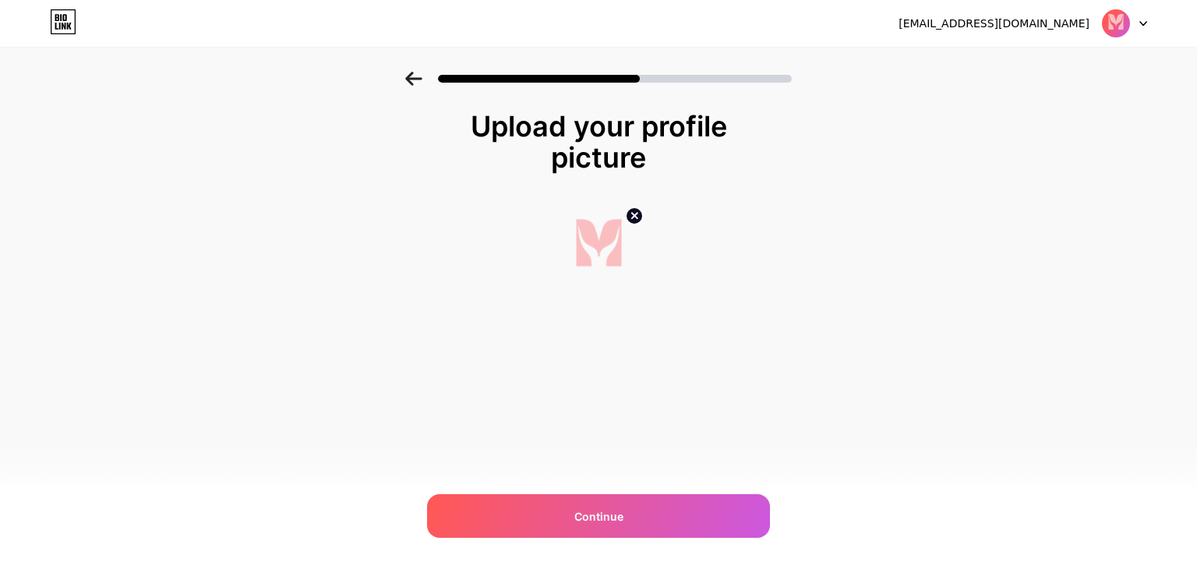
click at [419, 80] on icon at bounding box center [413, 79] width 17 height 14
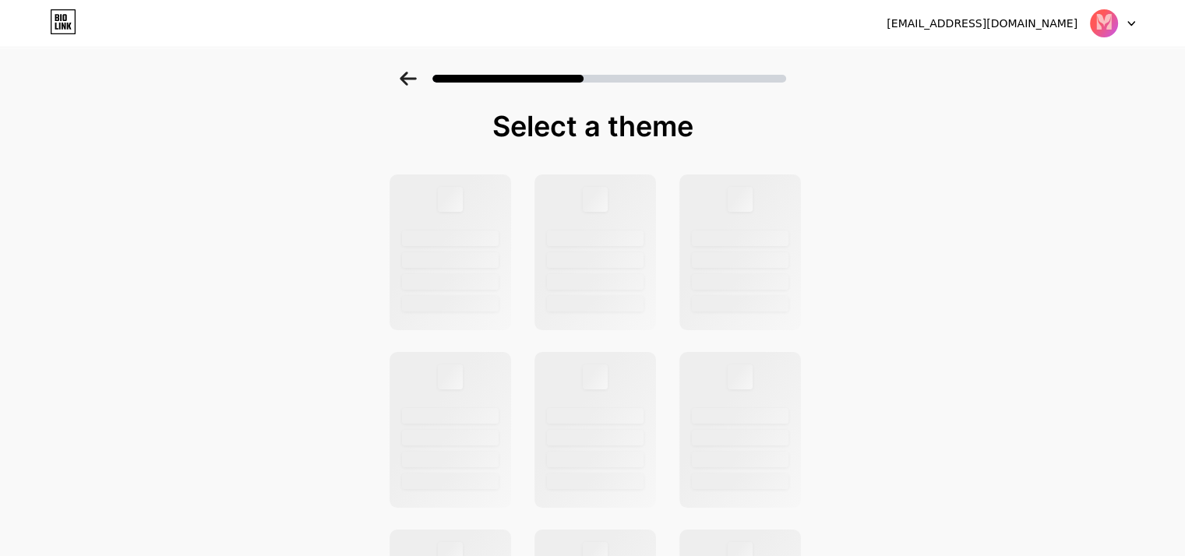
click at [417, 80] on icon at bounding box center [408, 79] width 17 height 14
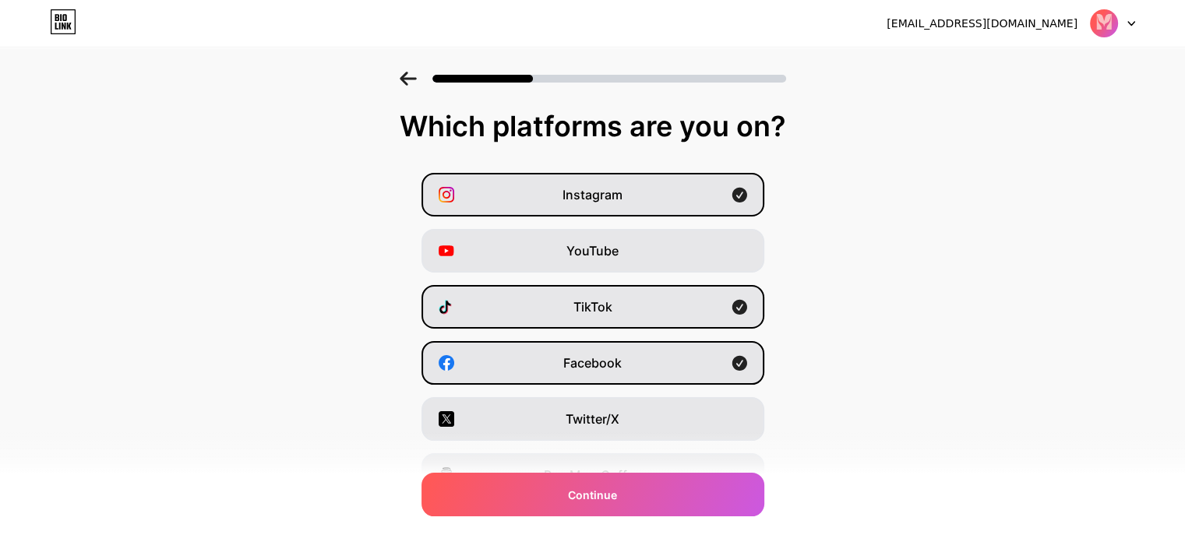
click at [417, 80] on icon at bounding box center [408, 79] width 17 height 14
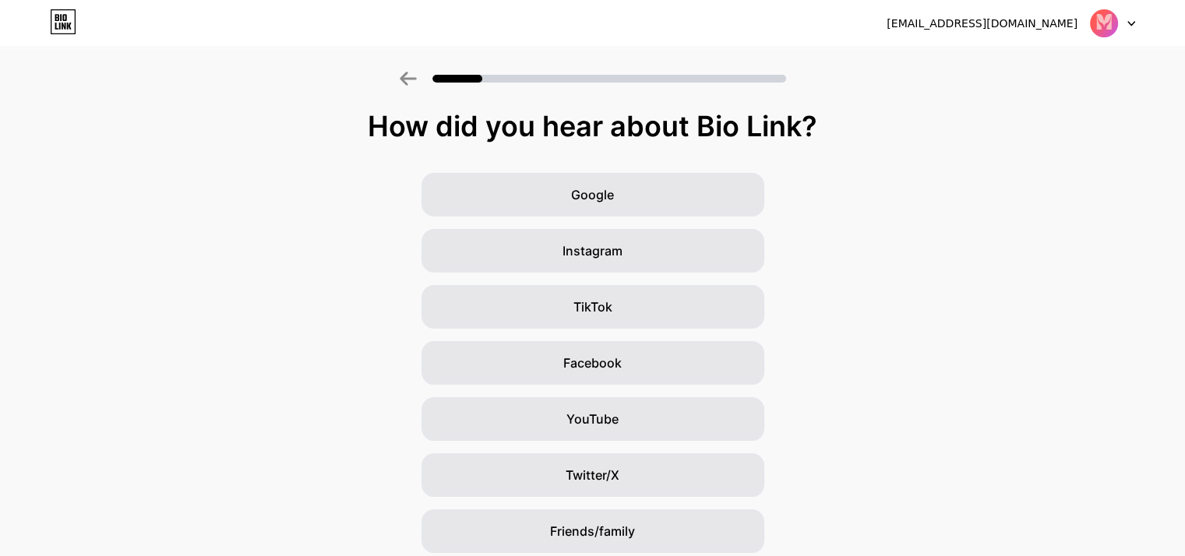
click at [417, 80] on icon at bounding box center [408, 79] width 17 height 14
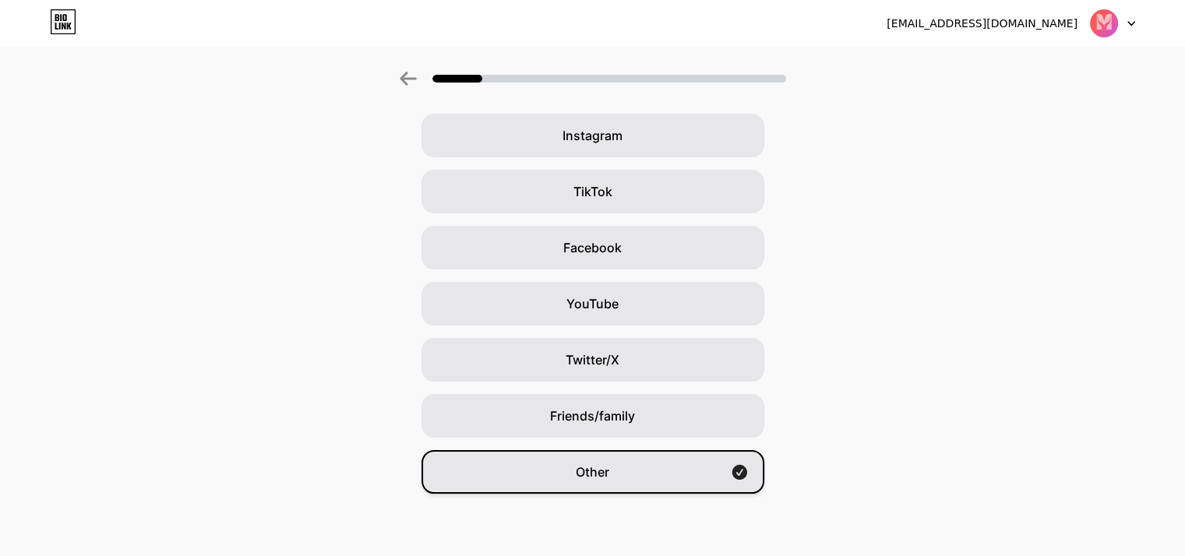
click at [559, 475] on div "Other" at bounding box center [593, 472] width 343 height 44
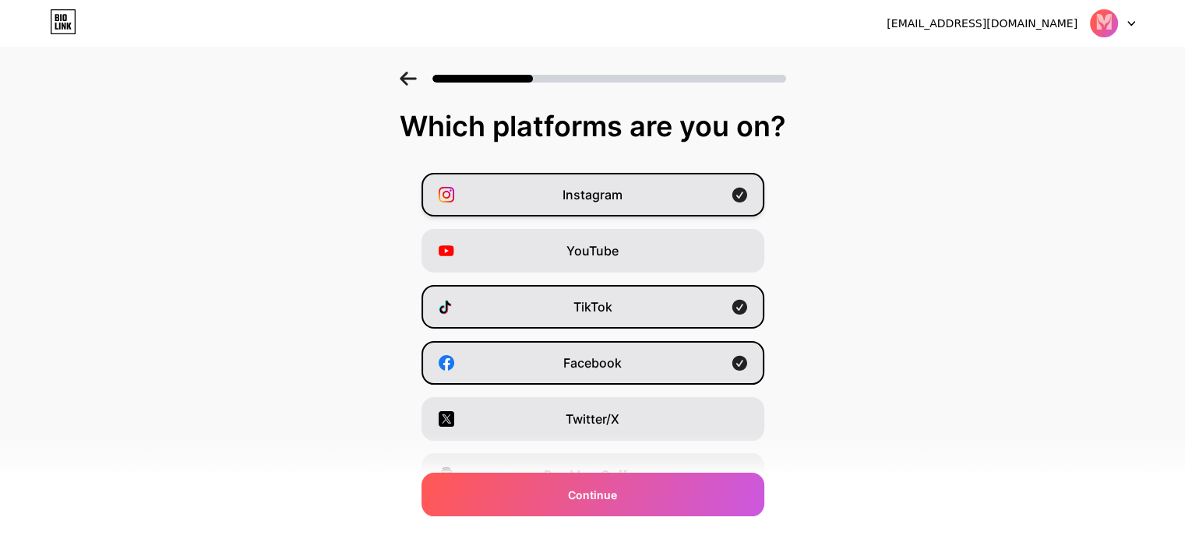
click at [629, 195] on div "Instagram" at bounding box center [593, 195] width 343 height 44
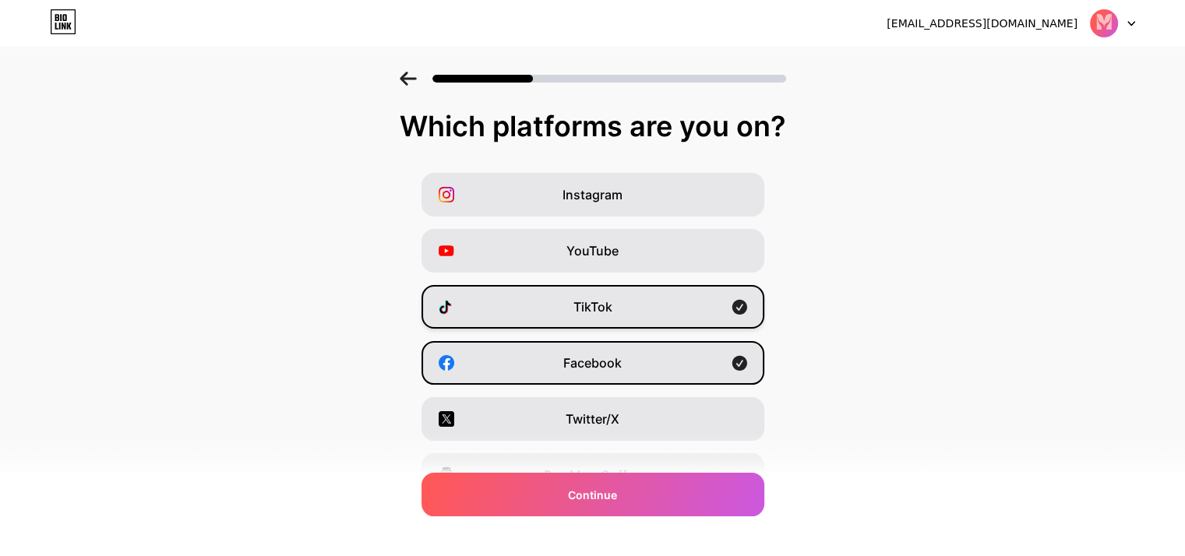
click at [612, 313] on span "TikTok" at bounding box center [593, 307] width 39 height 19
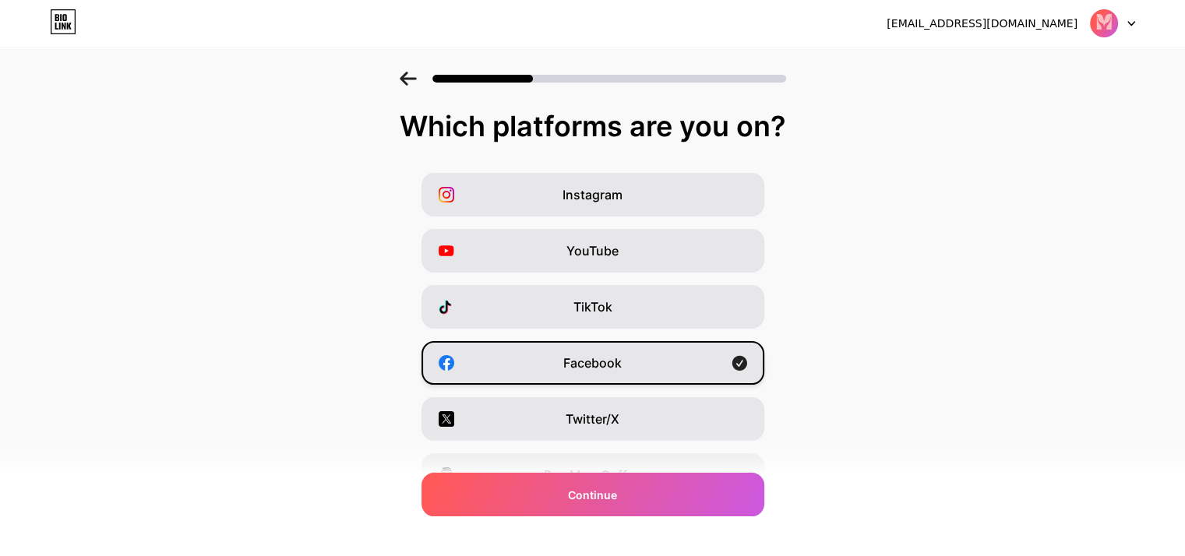
click at [611, 379] on div "Facebook" at bounding box center [593, 363] width 343 height 44
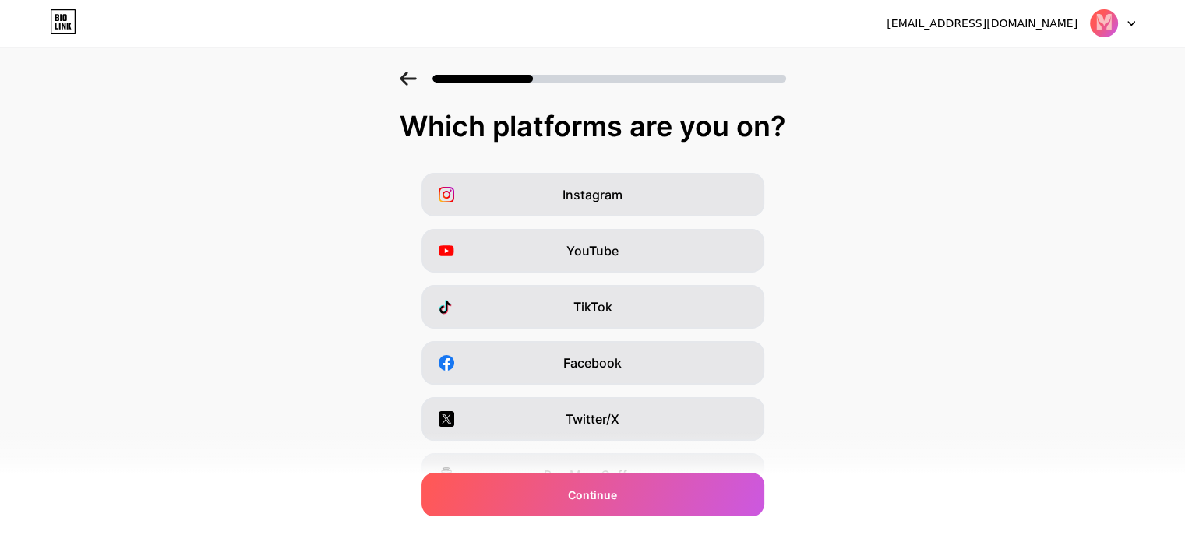
scroll to position [193, 0]
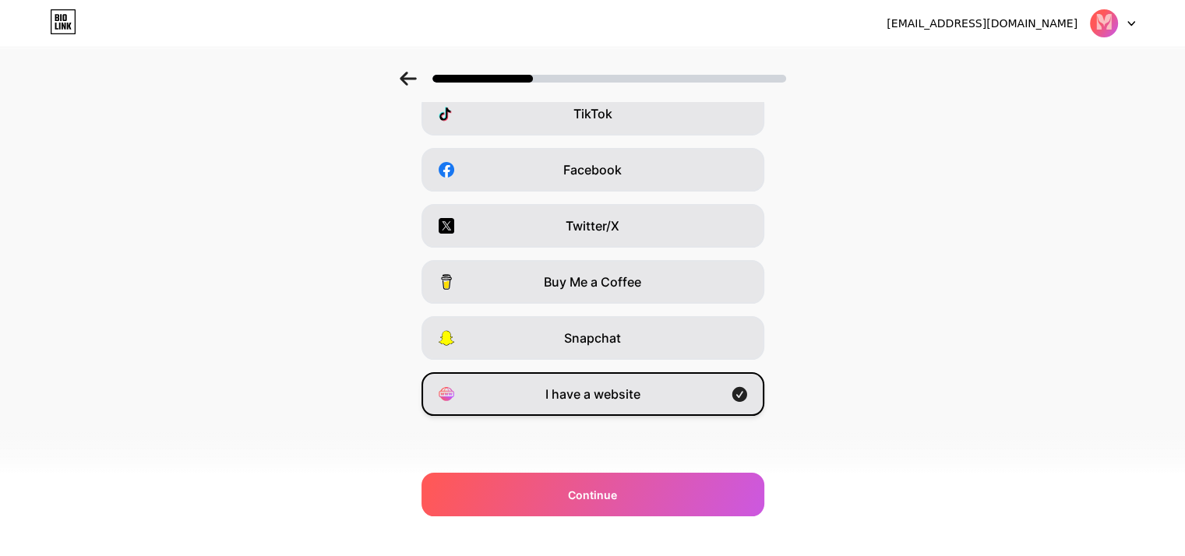
click at [626, 381] on div "I have a website" at bounding box center [593, 394] width 343 height 44
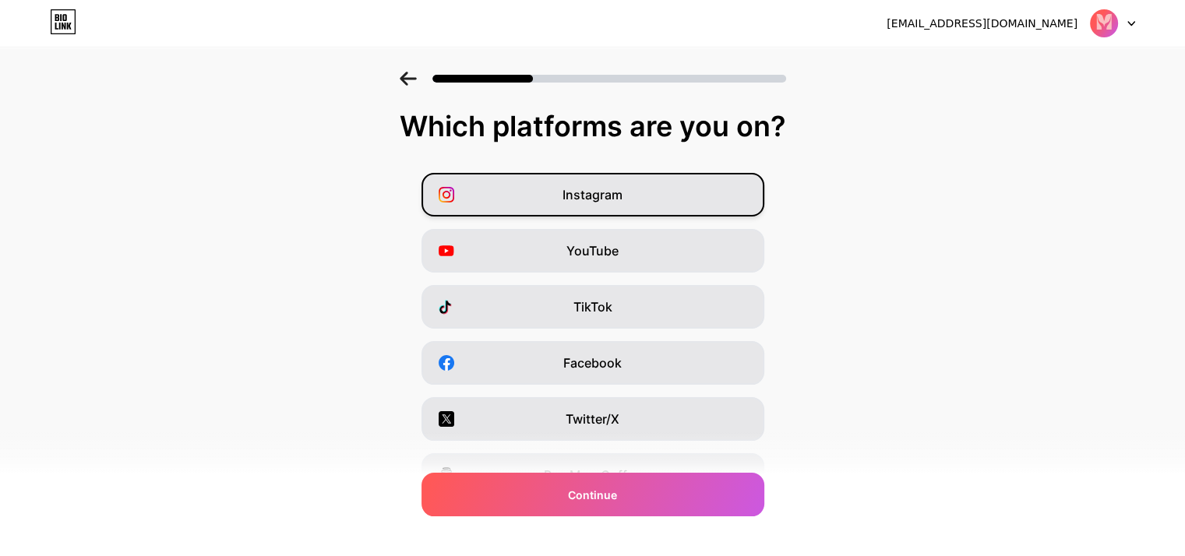
click at [601, 176] on div "Instagram" at bounding box center [593, 195] width 343 height 44
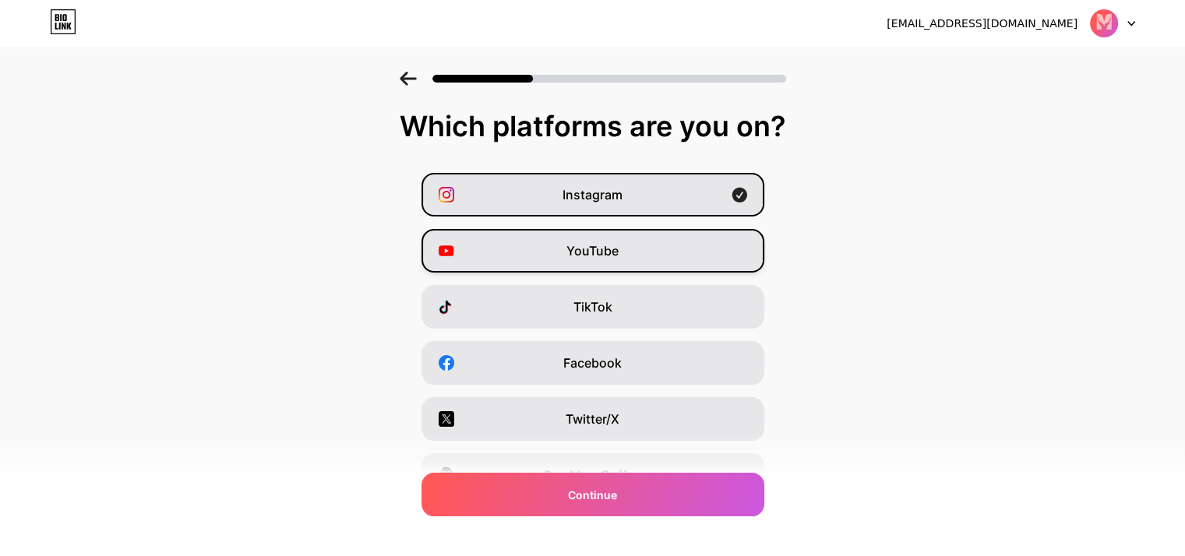
click at [589, 260] on div "YouTube" at bounding box center [593, 251] width 343 height 44
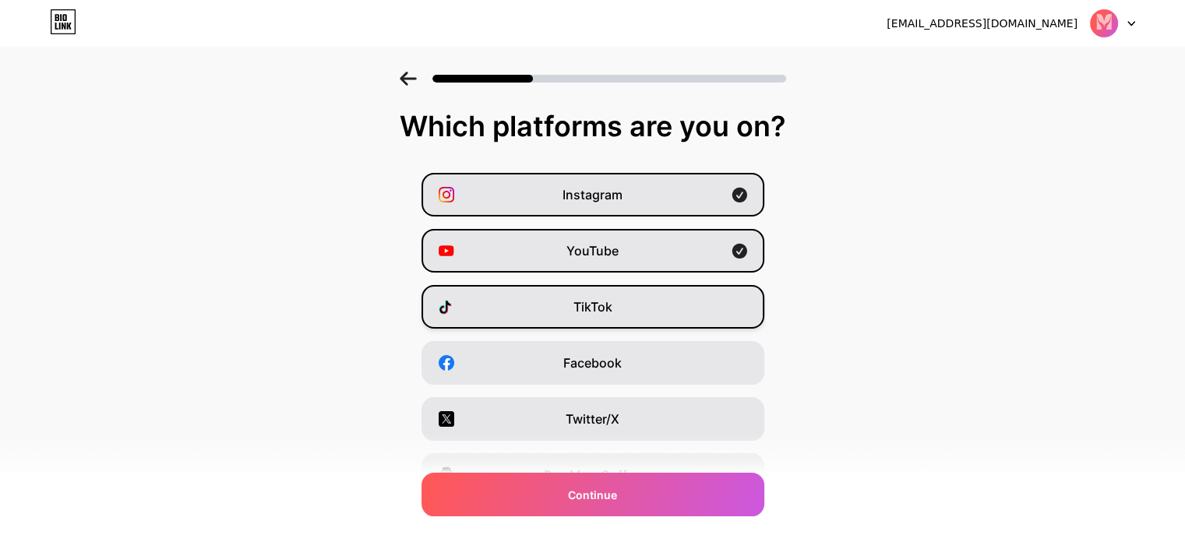
click at [588, 317] on div "TikTok" at bounding box center [593, 307] width 343 height 44
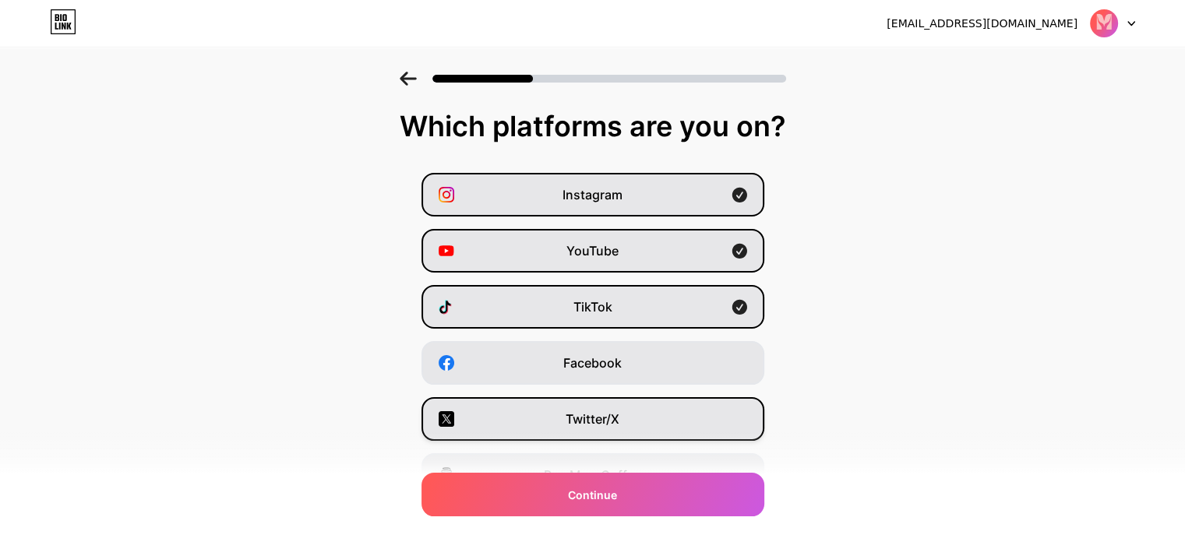
scroll to position [193, 0]
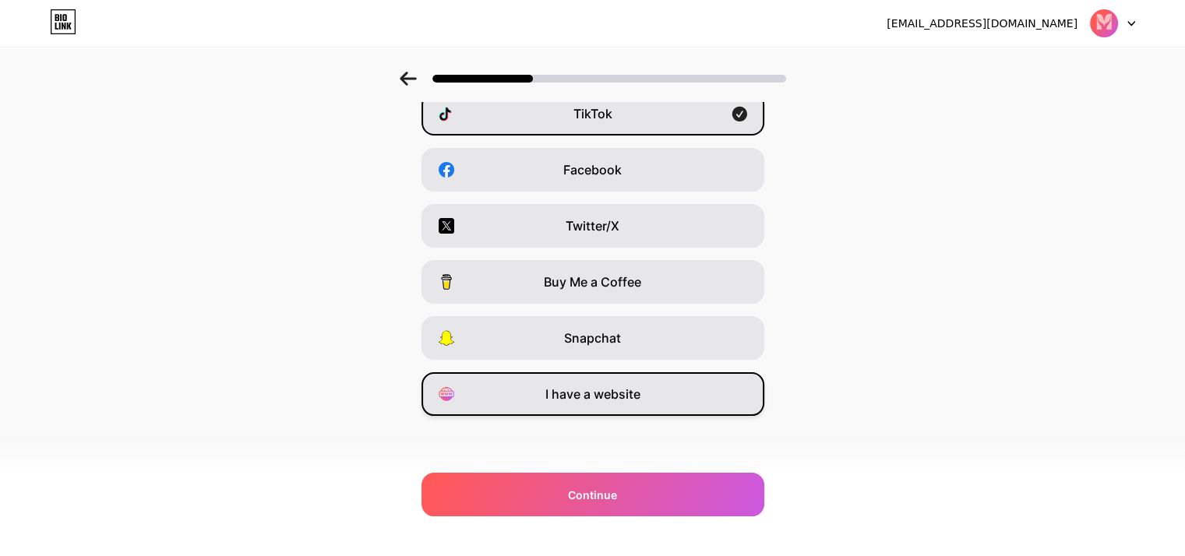
click at [584, 397] on span "I have a website" at bounding box center [592, 394] width 95 height 19
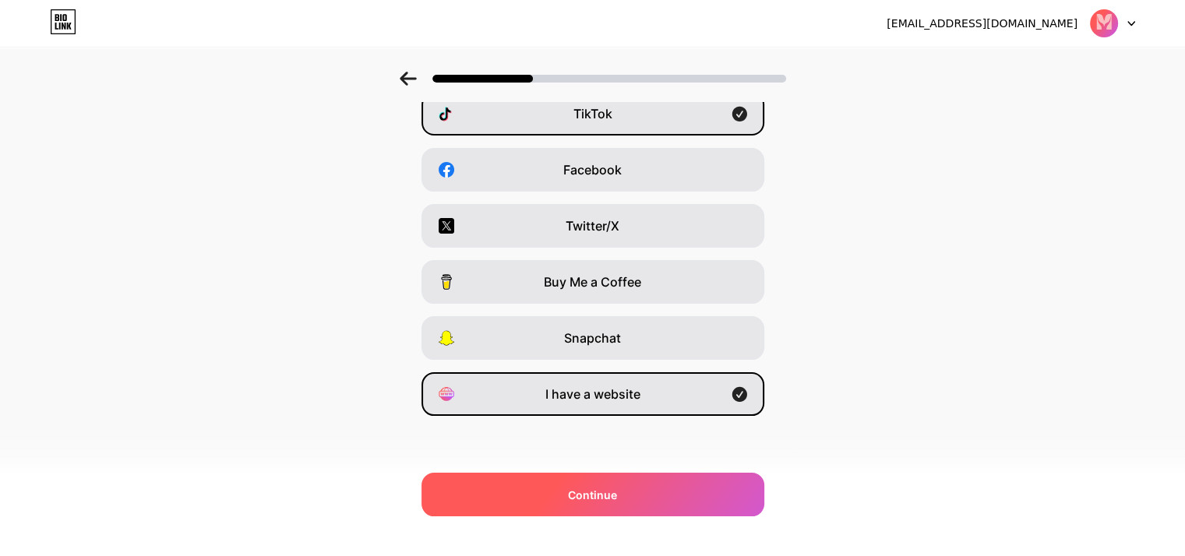
click at [584, 512] on div "Continue" at bounding box center [593, 495] width 343 height 44
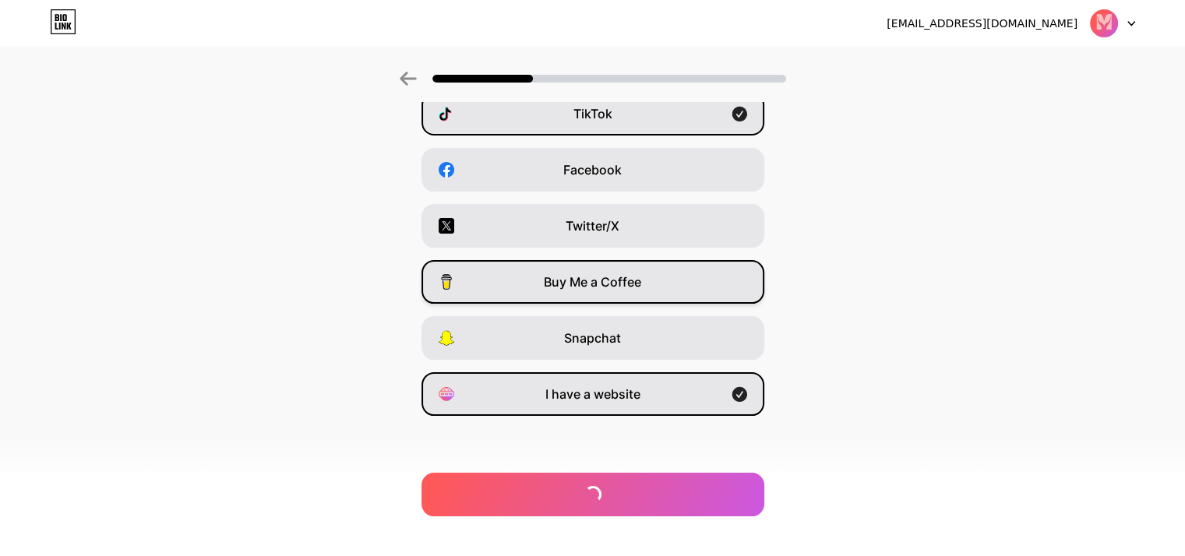
scroll to position [0, 0]
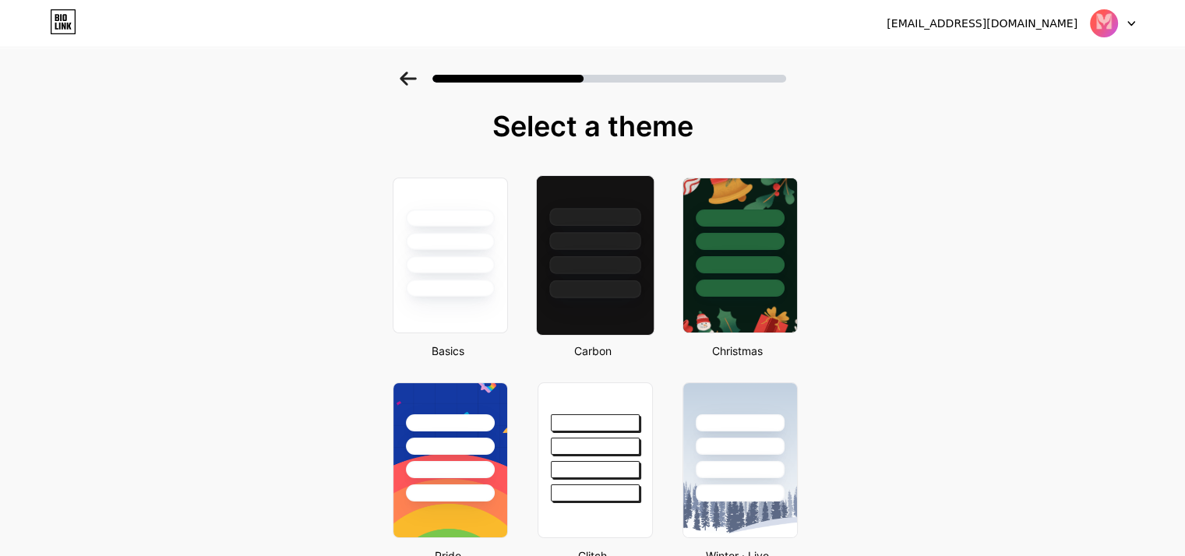
click at [560, 258] on div at bounding box center [594, 265] width 91 height 18
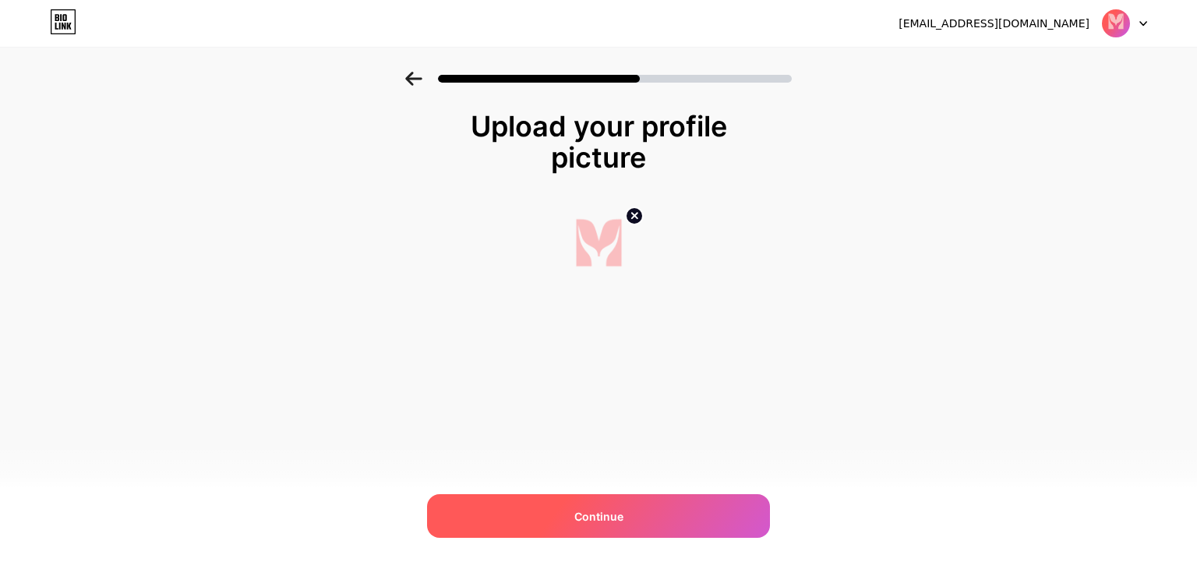
click at [591, 508] on span "Continue" at bounding box center [598, 516] width 49 height 16
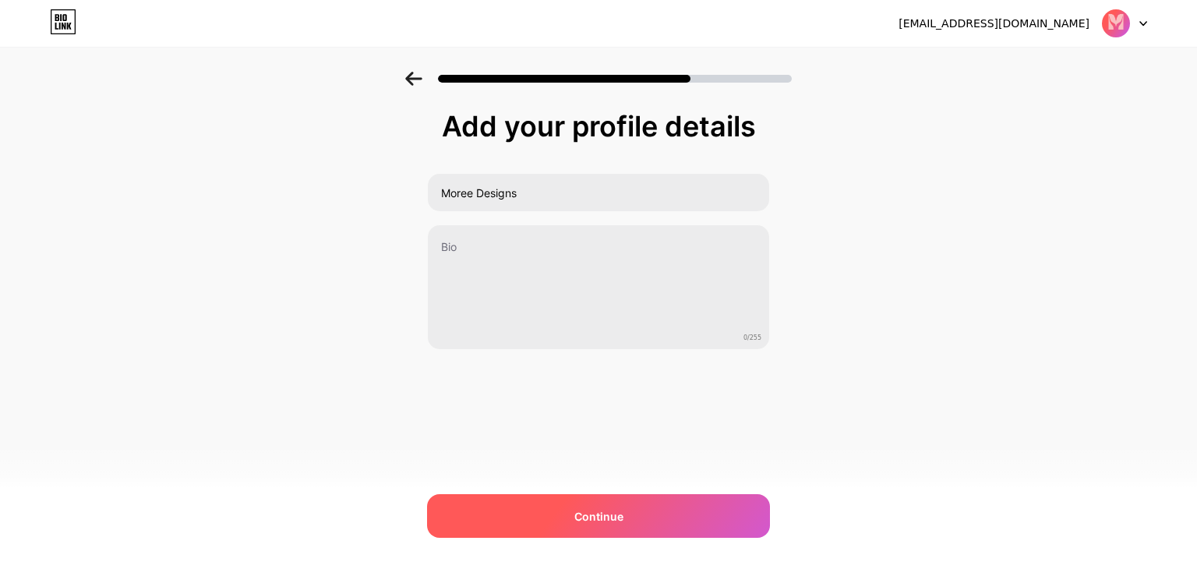
click at [576, 528] on div "Continue" at bounding box center [598, 516] width 343 height 44
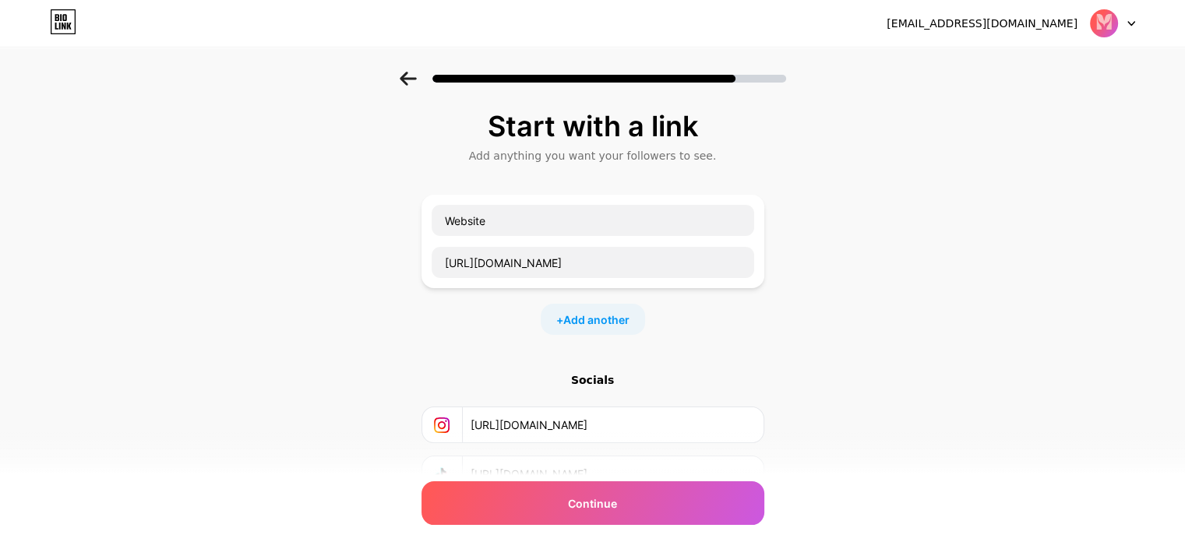
scroll to position [123, 0]
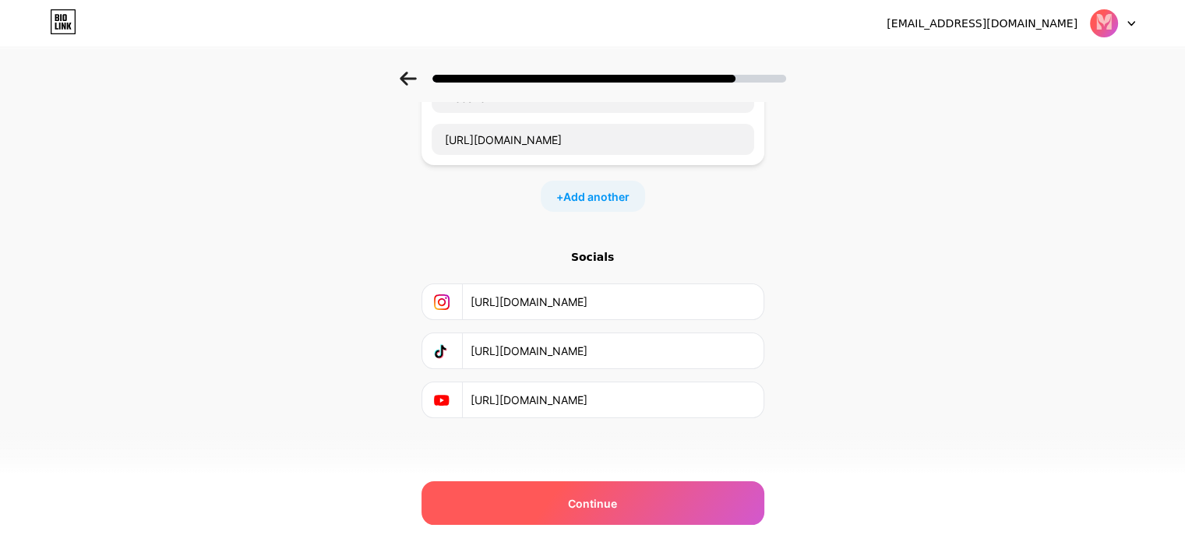
click at [592, 513] on div "Continue" at bounding box center [593, 504] width 343 height 44
click at [592, 496] on span "Continue" at bounding box center [592, 504] width 49 height 16
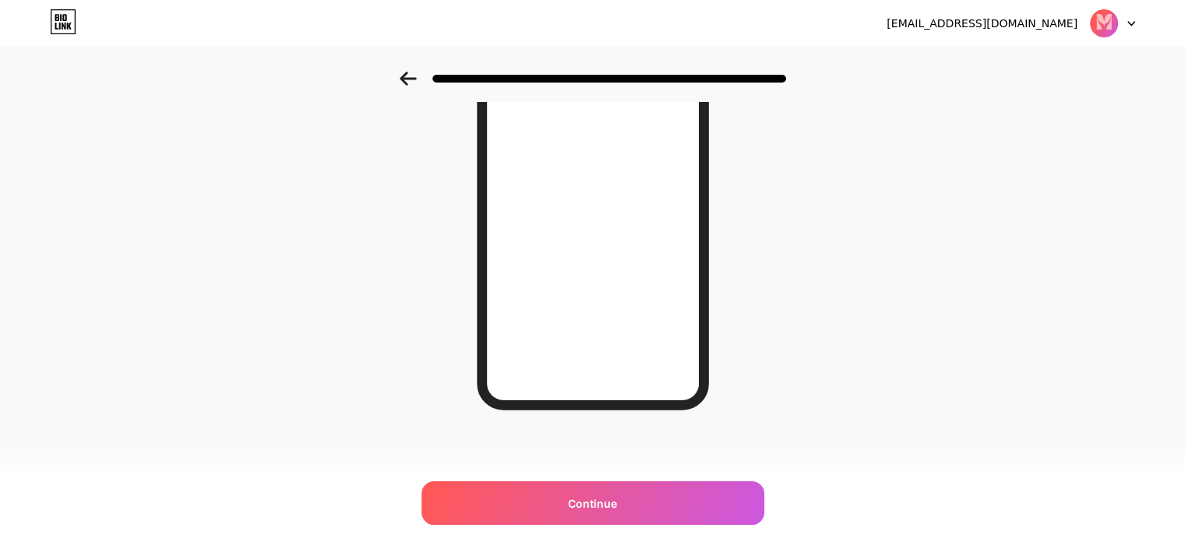
scroll to position [0, 0]
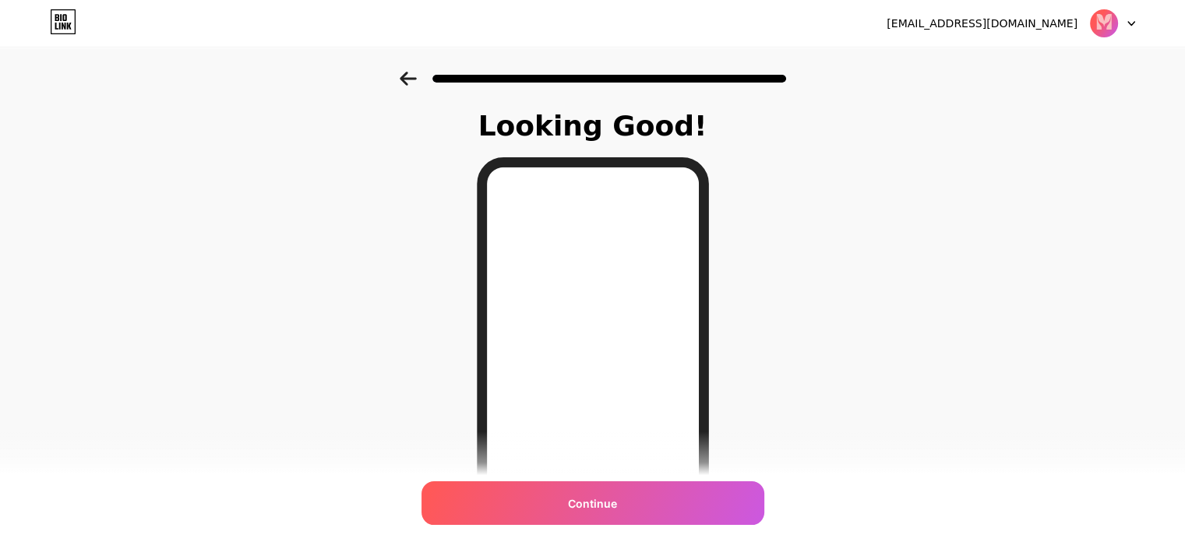
click at [402, 83] on div at bounding box center [592, 74] width 1185 height 55
click at [406, 82] on icon at bounding box center [408, 79] width 17 height 14
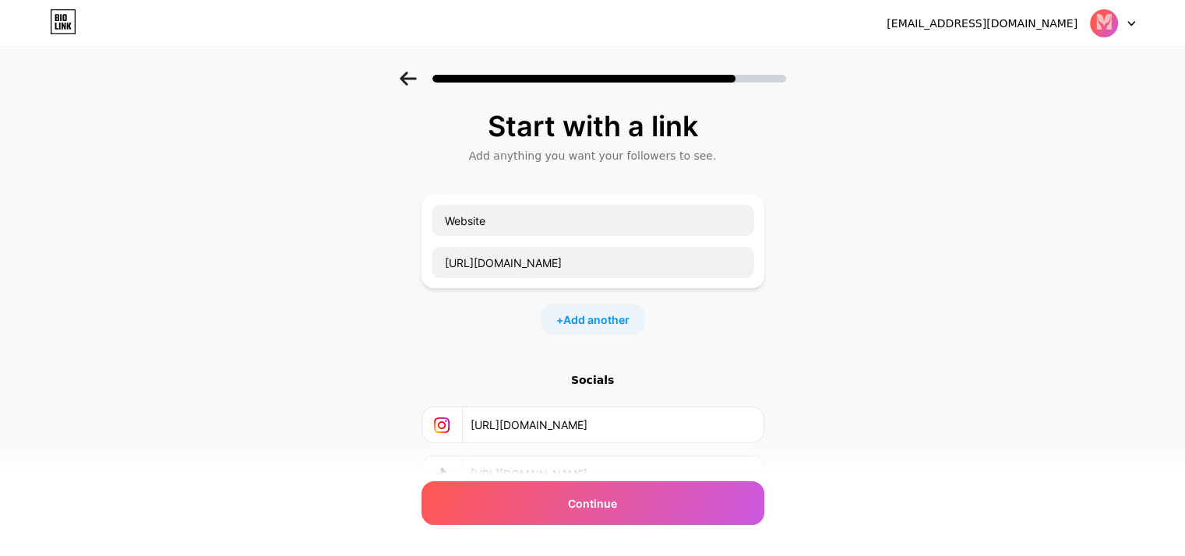
click at [406, 82] on icon at bounding box center [408, 79] width 17 height 14
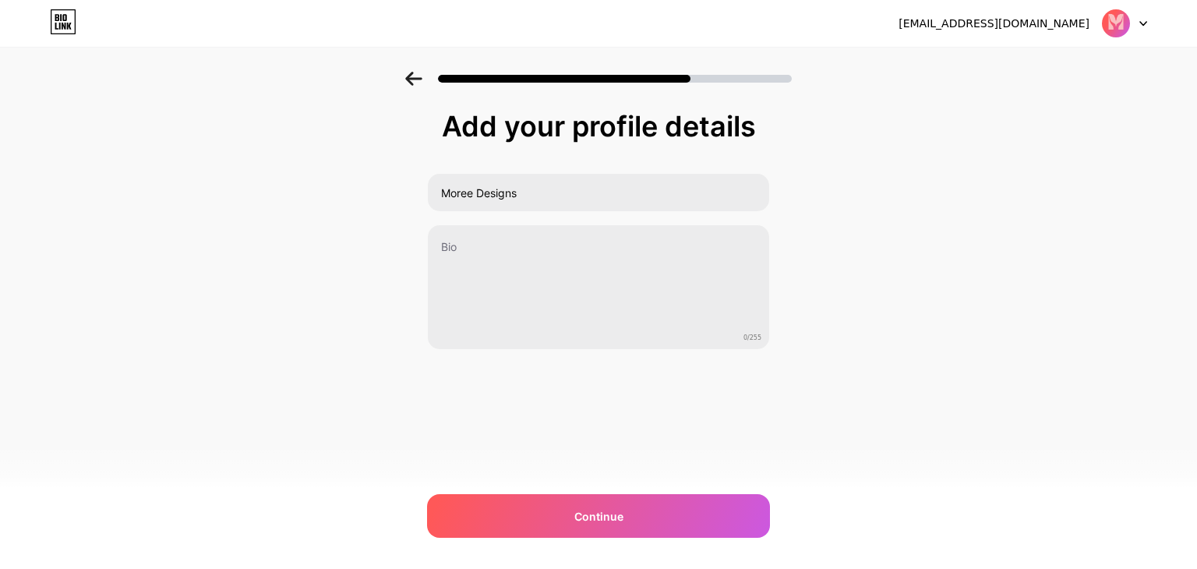
click at [406, 82] on icon at bounding box center [413, 79] width 17 height 14
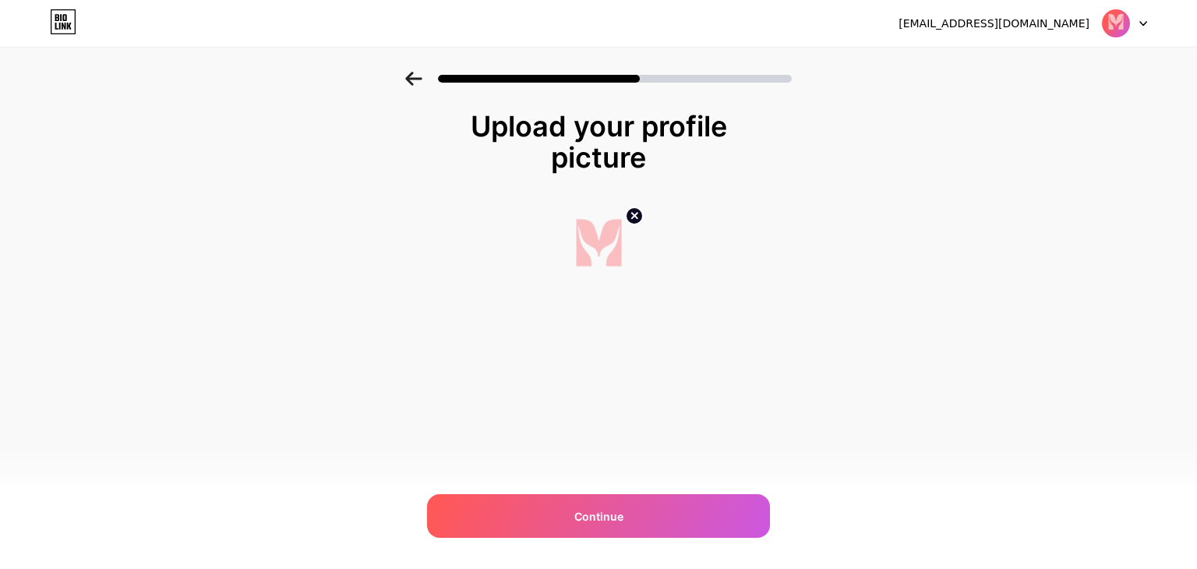
click at [406, 82] on icon at bounding box center [413, 79] width 17 height 14
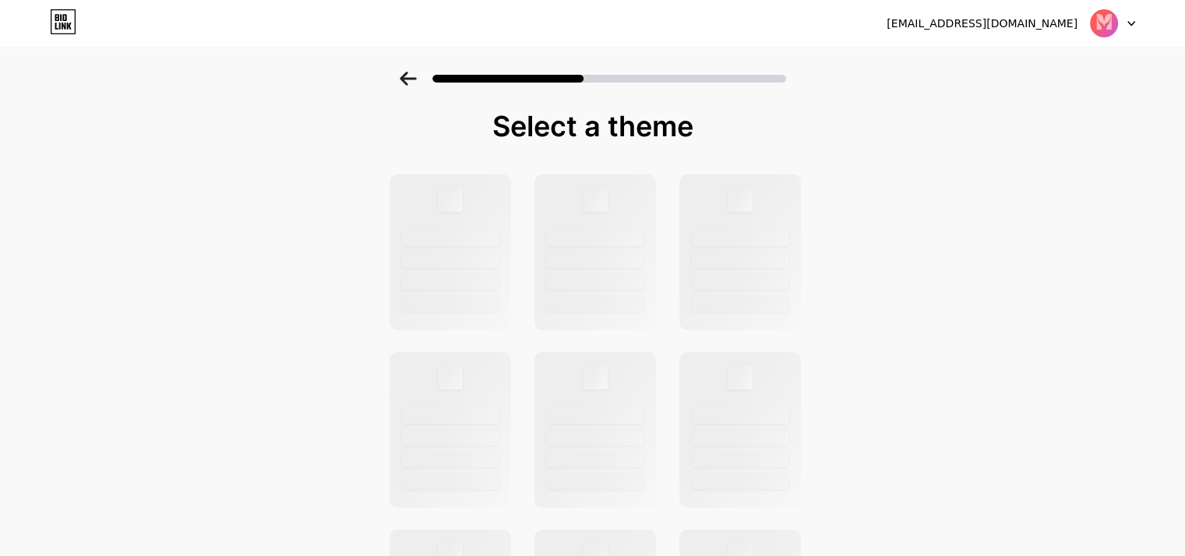
click at [406, 82] on icon at bounding box center [408, 79] width 17 height 14
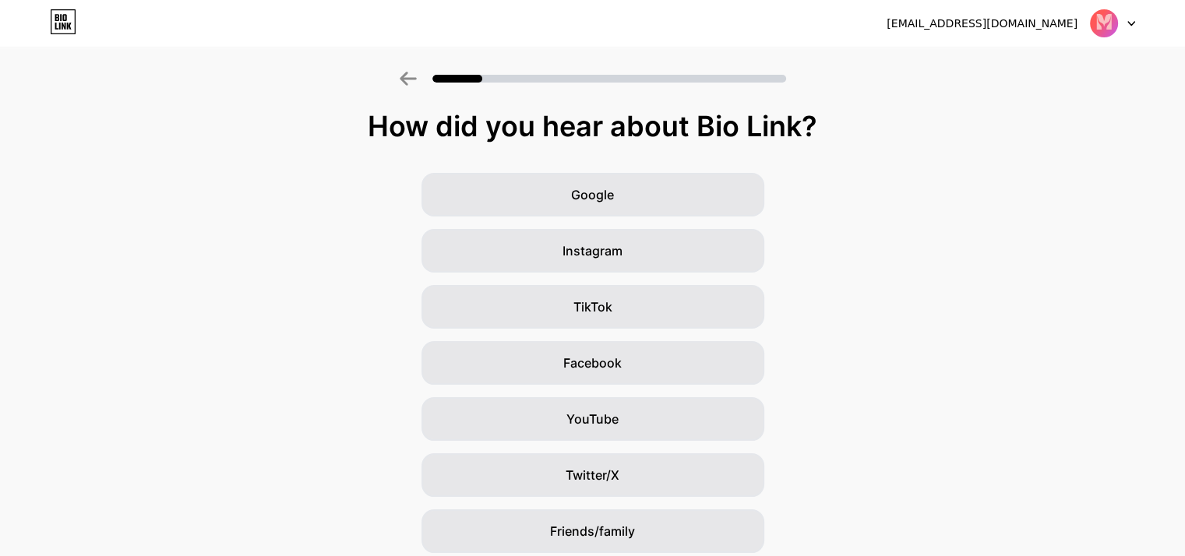
click at [406, 82] on icon at bounding box center [408, 79] width 17 height 14
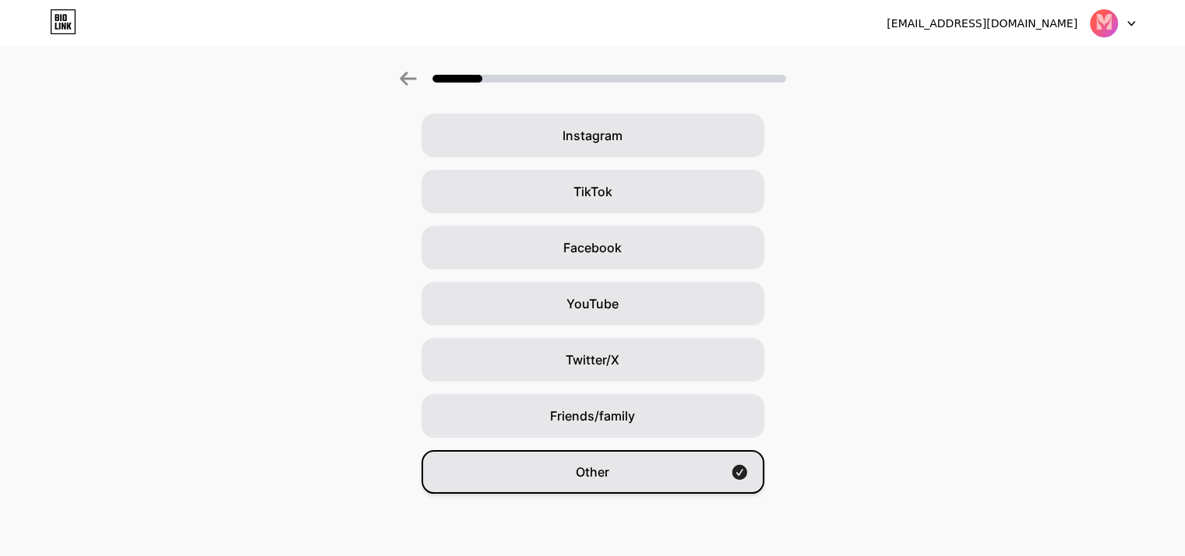
click at [609, 481] on span "Other" at bounding box center [593, 472] width 34 height 19
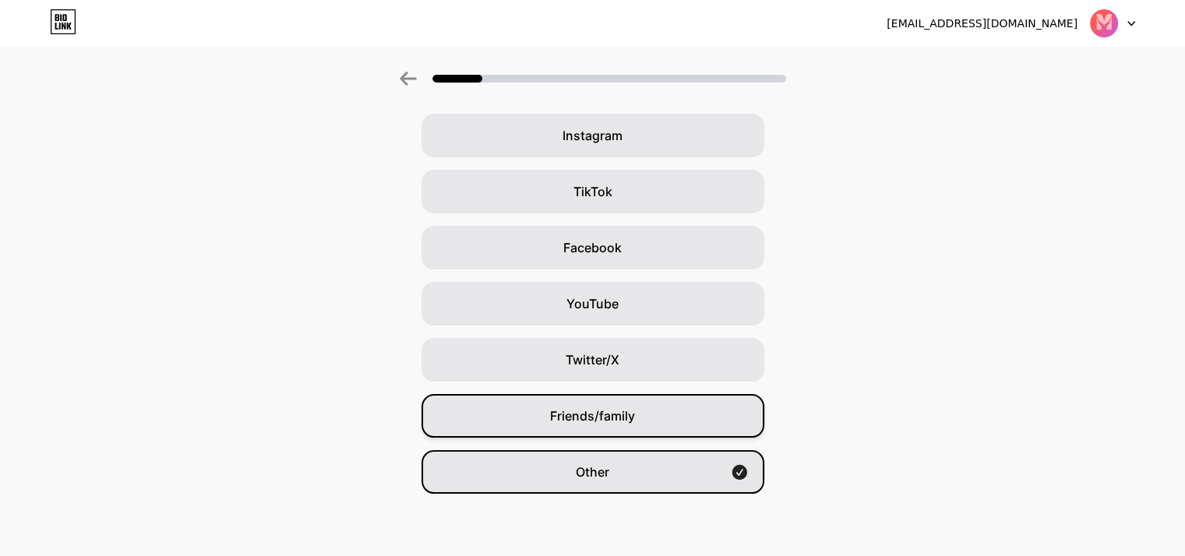
scroll to position [0, 0]
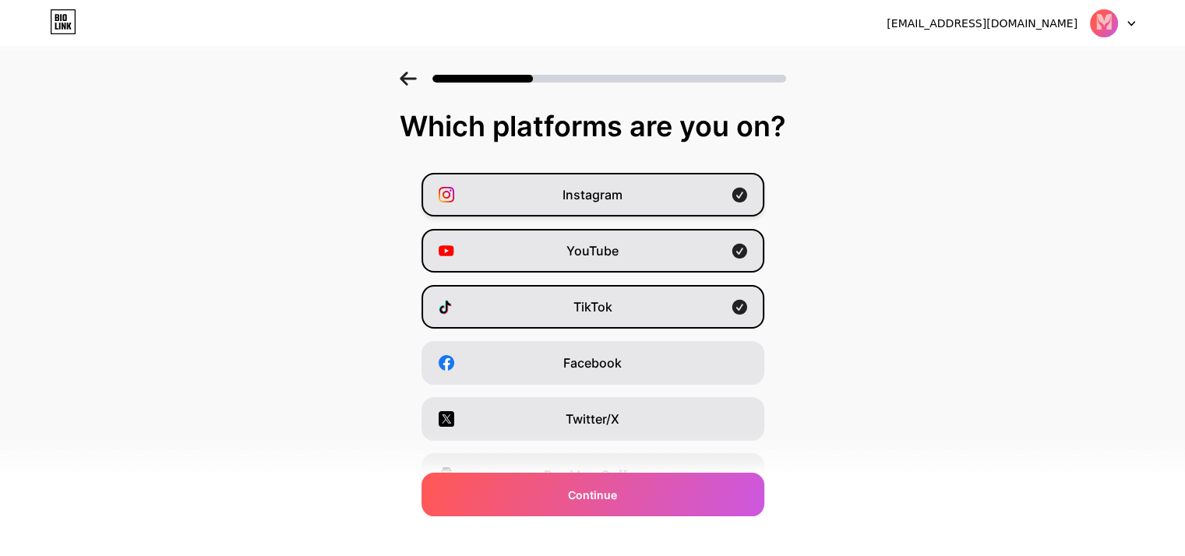
click at [605, 200] on span "Instagram" at bounding box center [593, 194] width 60 height 19
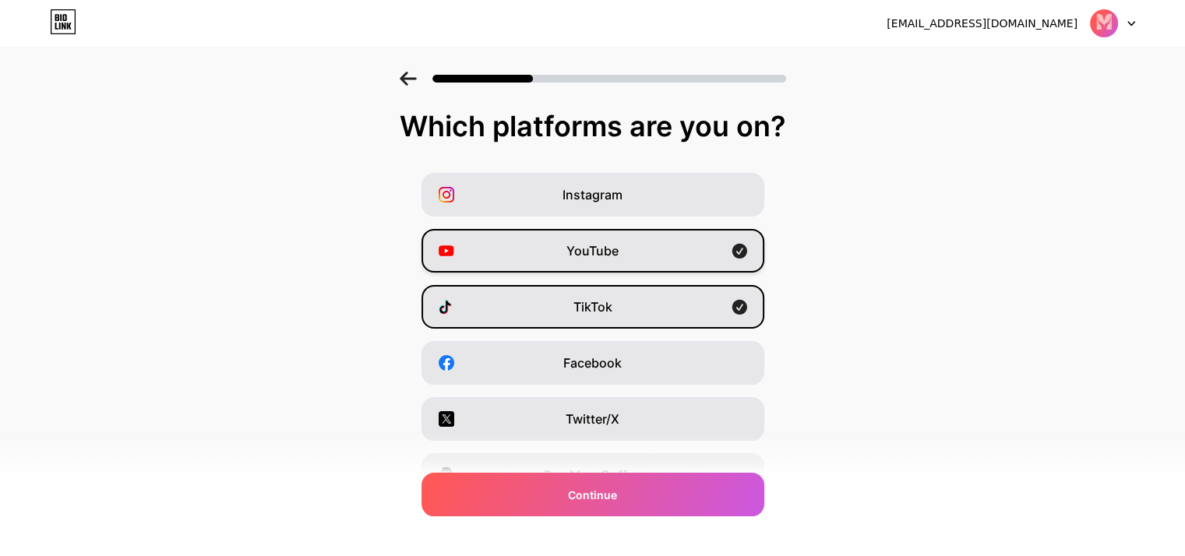
click at [602, 249] on span "YouTube" at bounding box center [592, 251] width 52 height 19
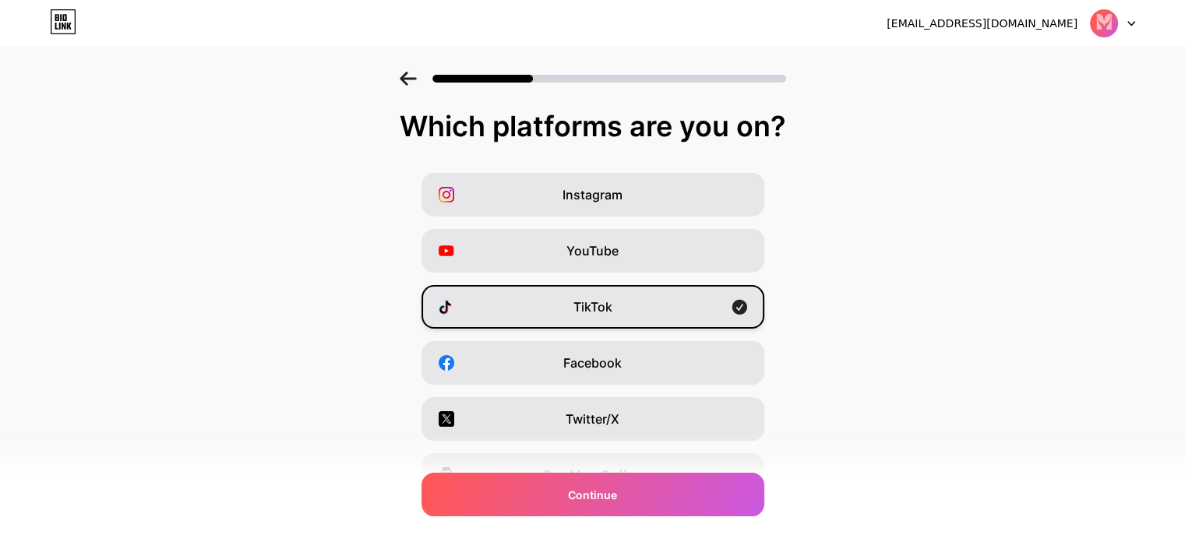
click at [609, 322] on div "TikTok" at bounding box center [593, 307] width 343 height 44
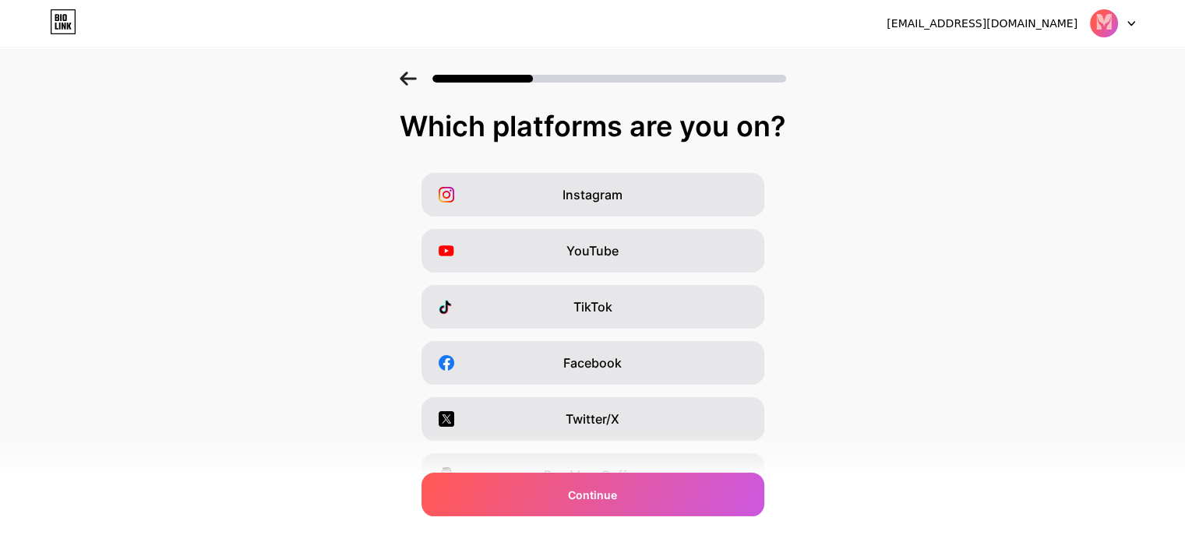
scroll to position [193, 0]
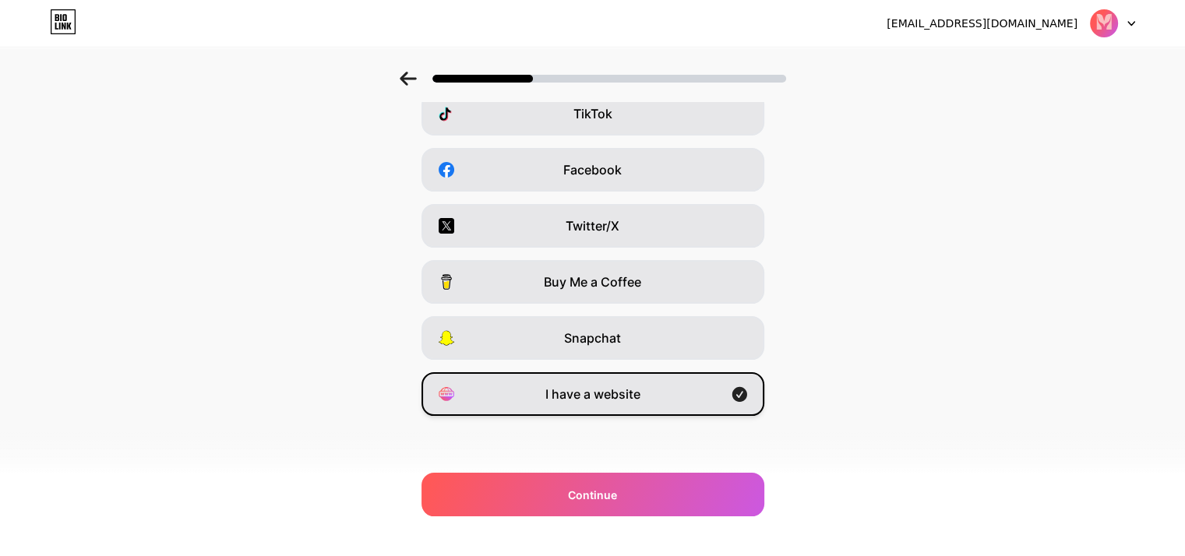
click at [637, 388] on span "I have a website" at bounding box center [592, 394] width 95 height 19
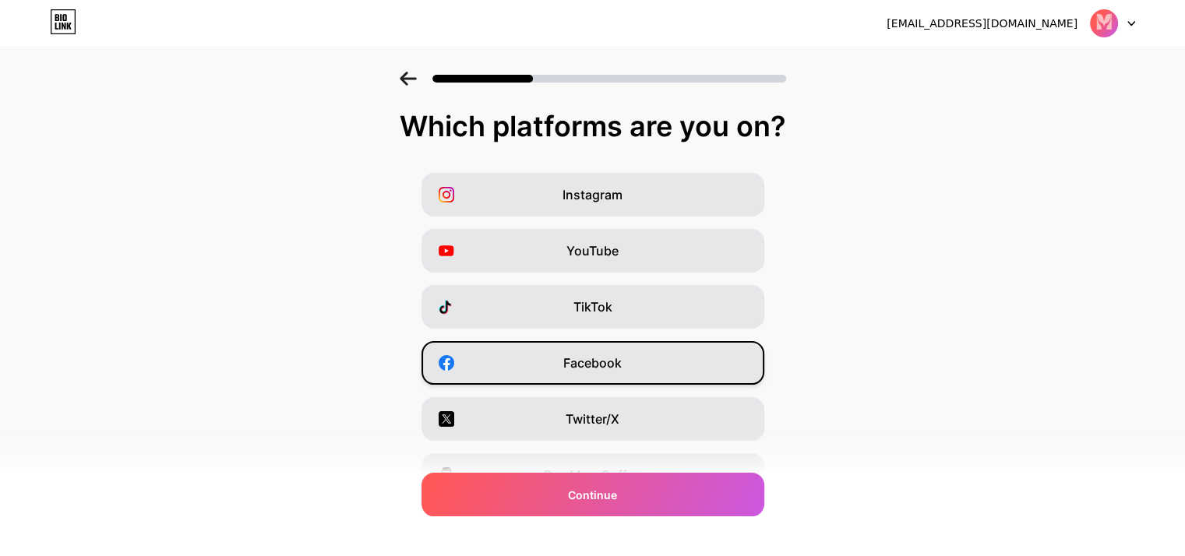
click at [622, 362] on span "Facebook" at bounding box center [592, 363] width 58 height 19
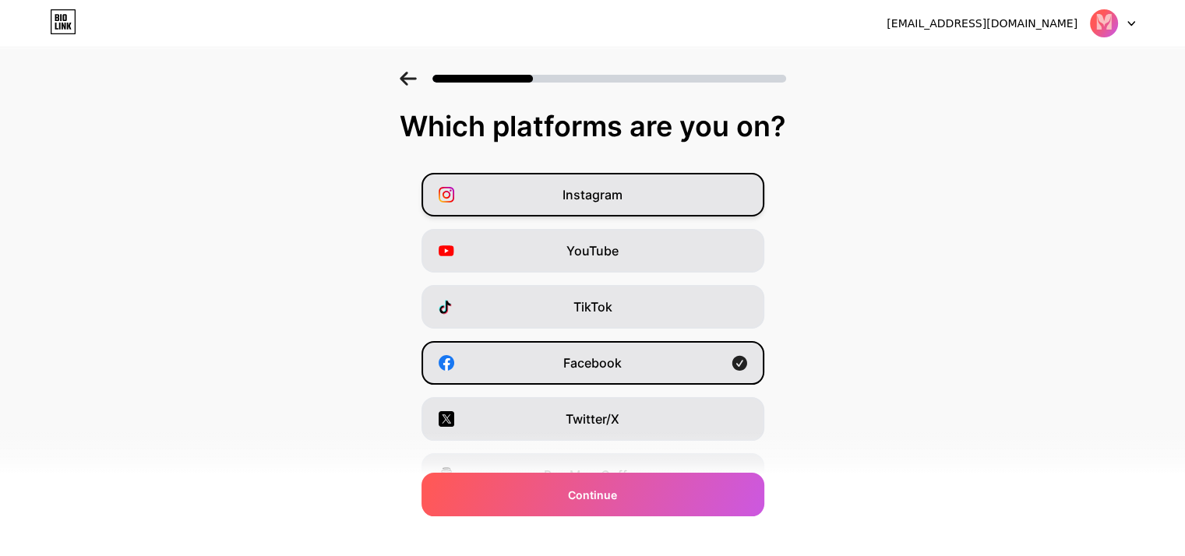
click at [620, 206] on div "Instagram" at bounding box center [593, 195] width 343 height 44
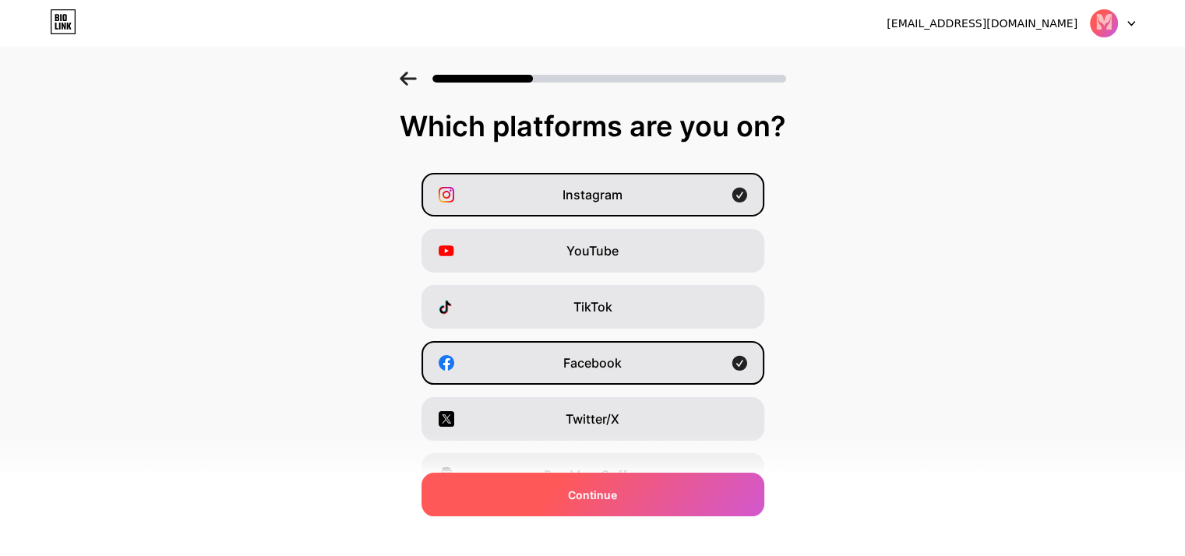
click at [589, 505] on div "Continue" at bounding box center [593, 495] width 343 height 44
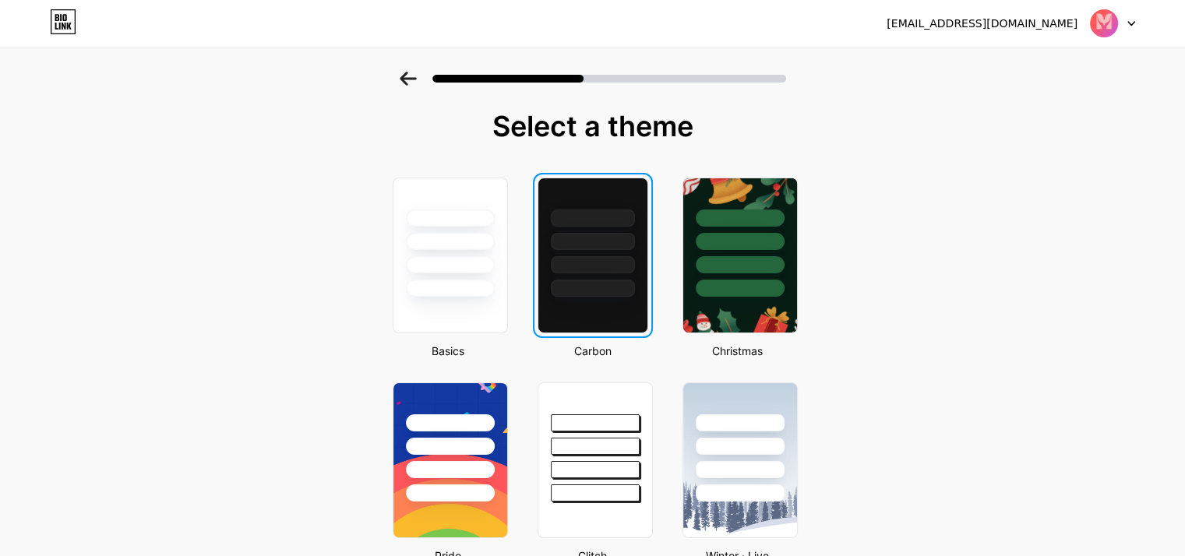
click at [549, 256] on div at bounding box center [592, 237] width 109 height 118
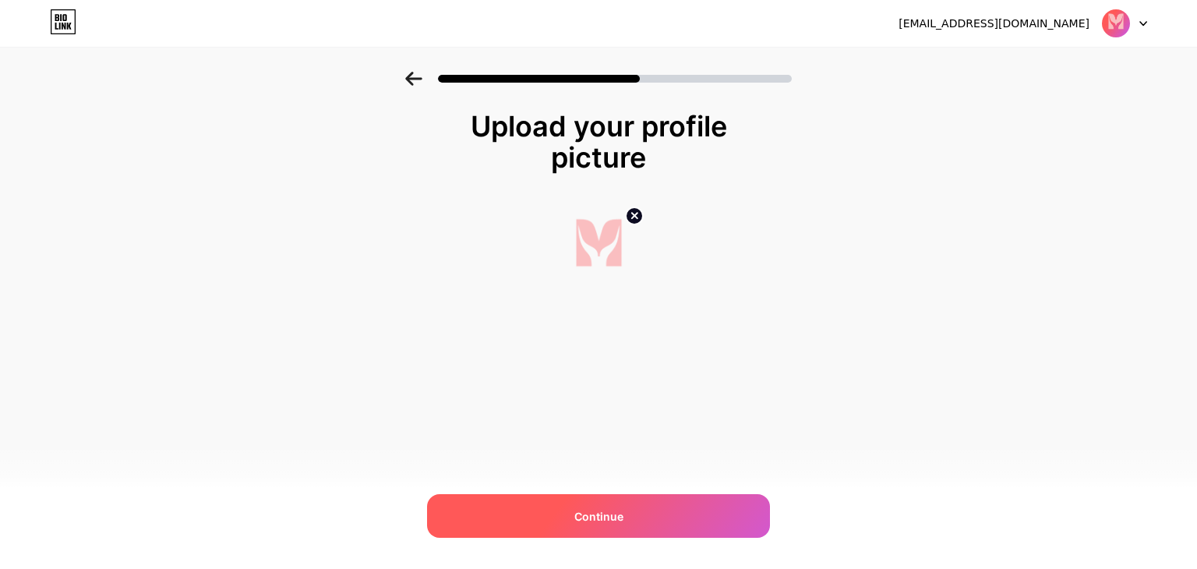
click at [574, 506] on div "Continue" at bounding box center [598, 516] width 343 height 44
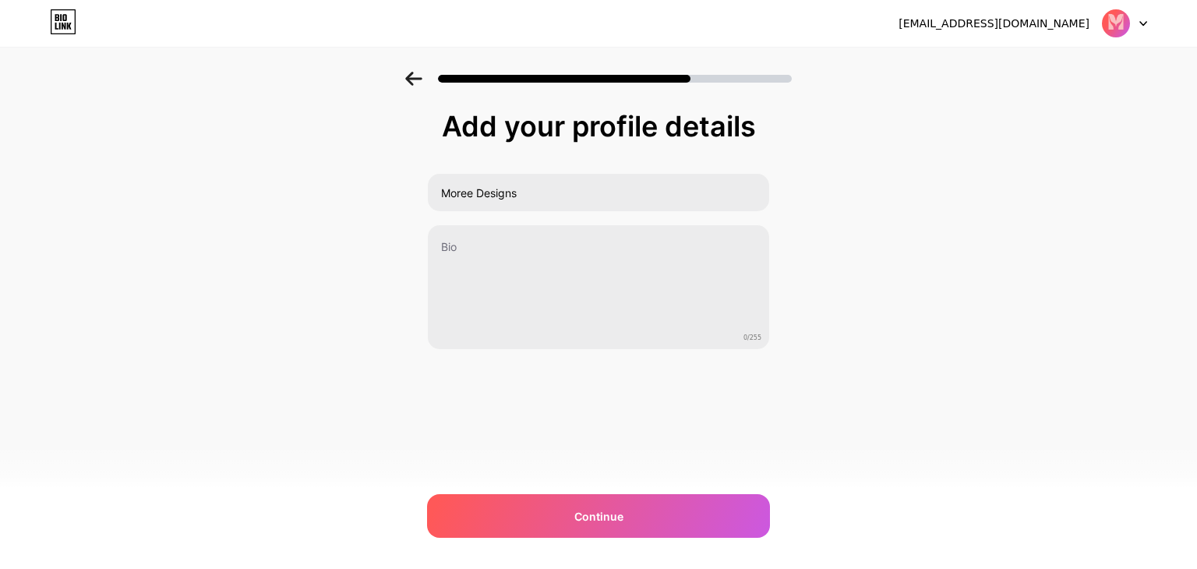
click at [574, 506] on div "Continue" at bounding box center [598, 516] width 343 height 44
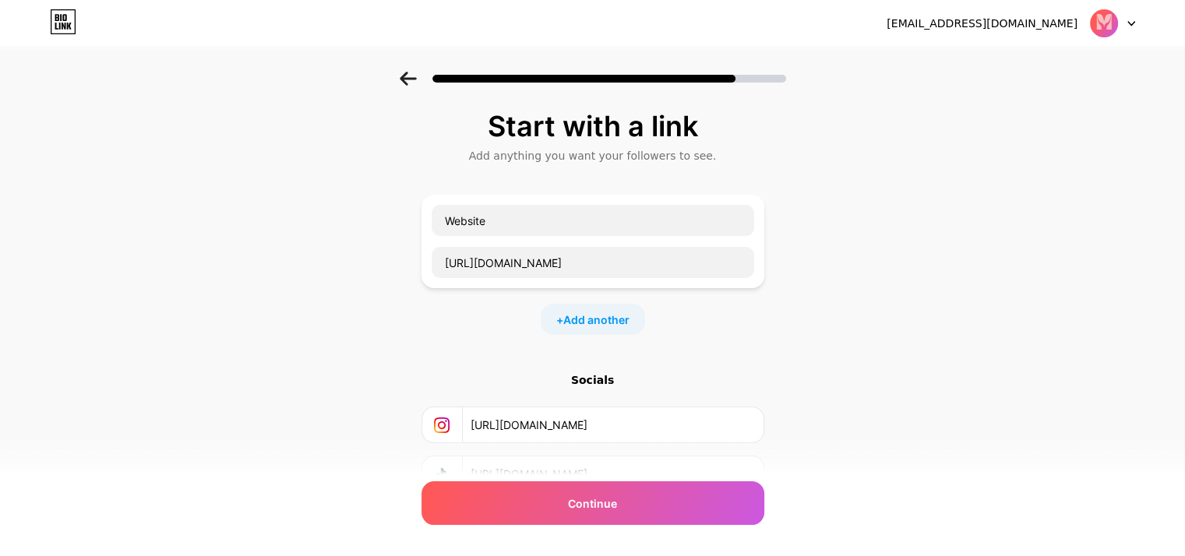
scroll to position [123, 0]
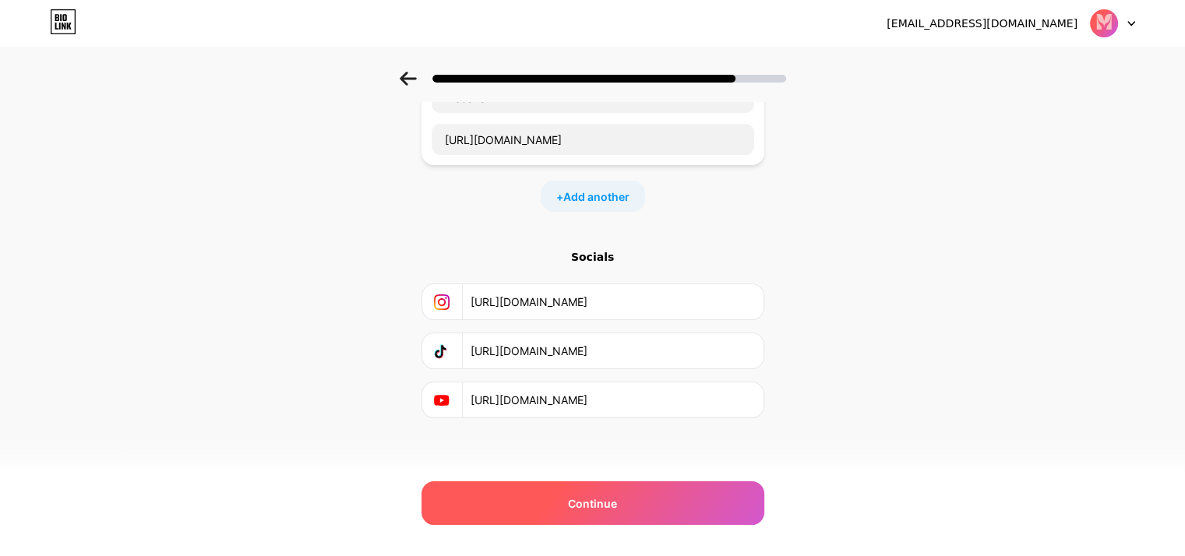
click at [564, 520] on div "Continue" at bounding box center [593, 504] width 343 height 44
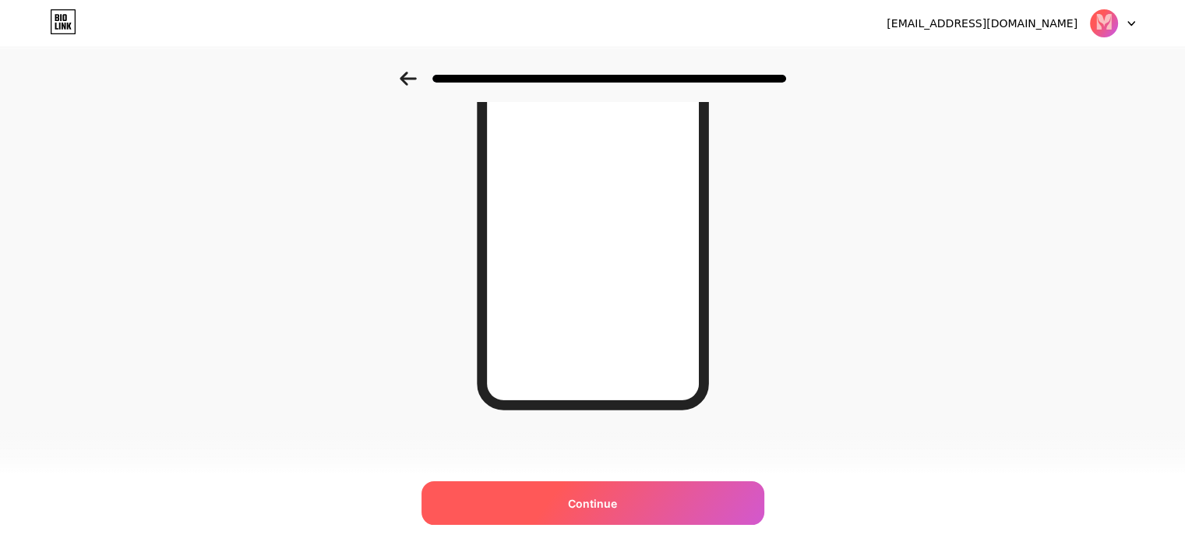
scroll to position [0, 0]
